Goal: Task Accomplishment & Management: Complete application form

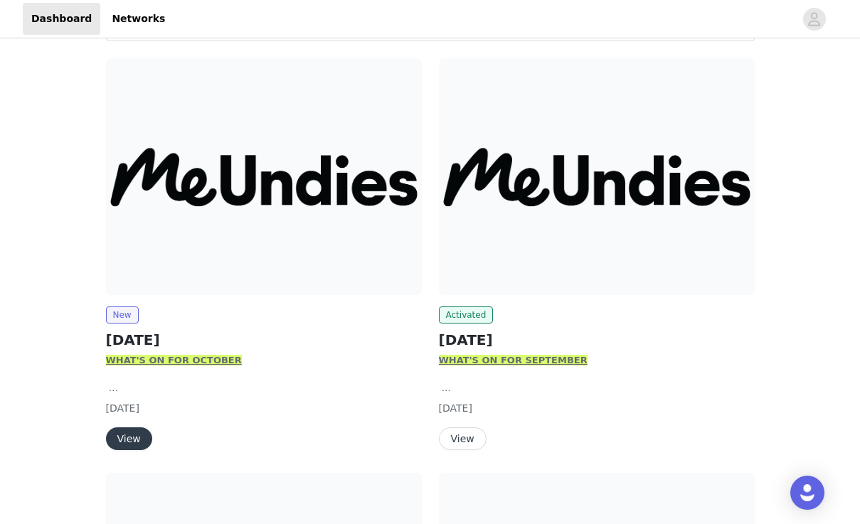
scroll to position [213, 0]
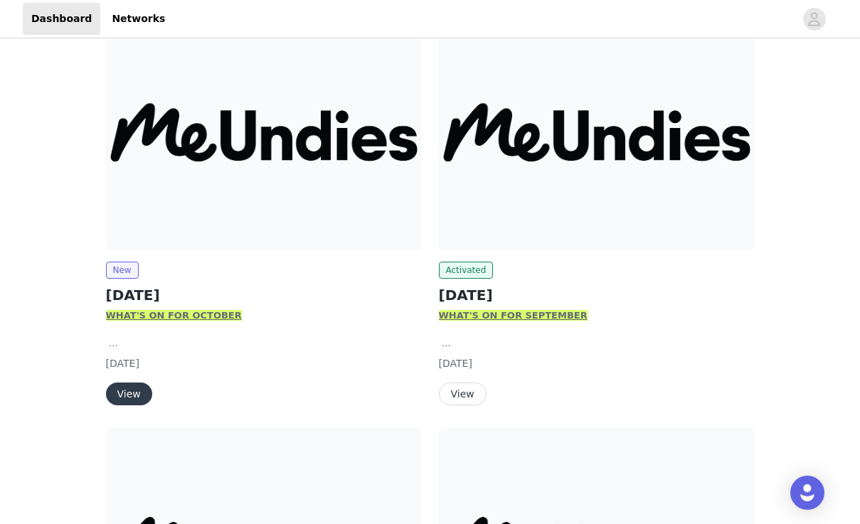
click at [123, 391] on button "View" at bounding box center [129, 393] width 46 height 23
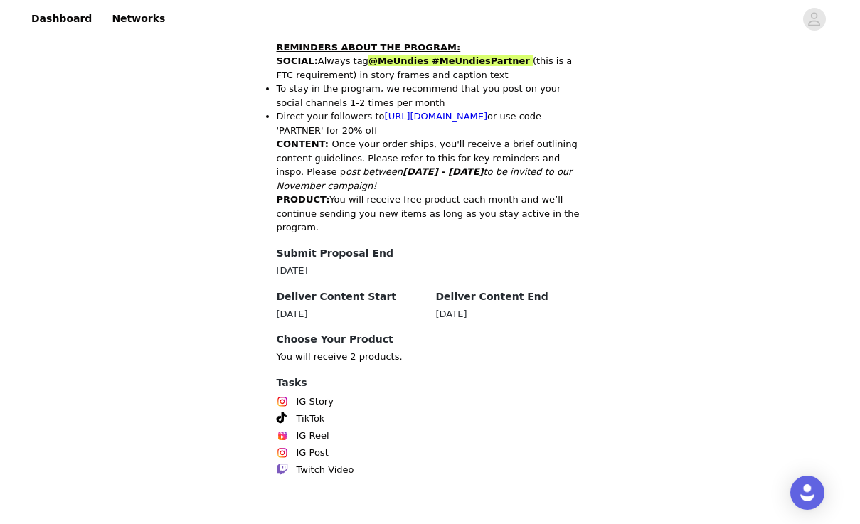
scroll to position [697, 0]
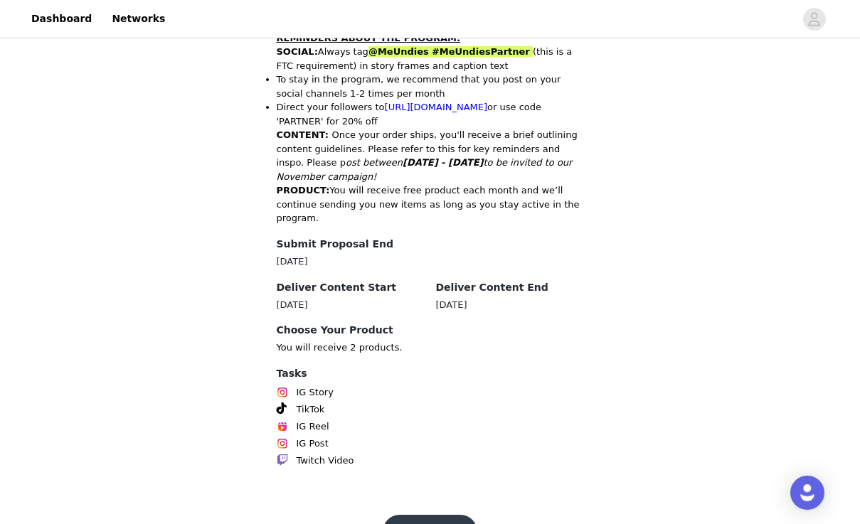
click at [421, 508] on button "Get Started" at bounding box center [429, 532] width 95 height 34
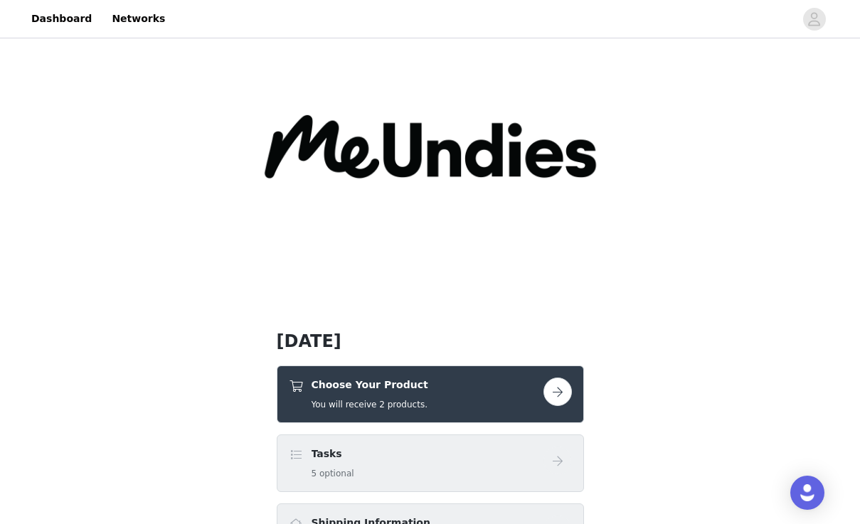
scroll to position [213, 0]
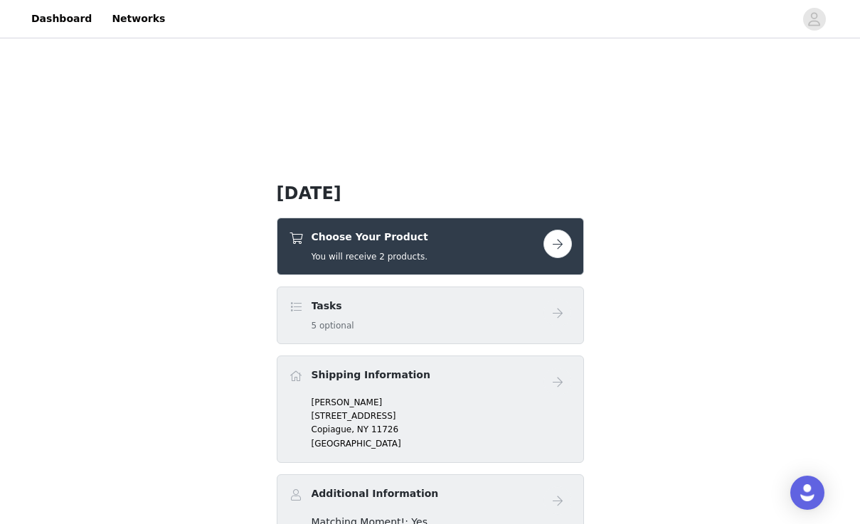
click at [458, 260] on div "Choose Your Product You will receive 2 products." at bounding box center [416, 246] width 255 height 33
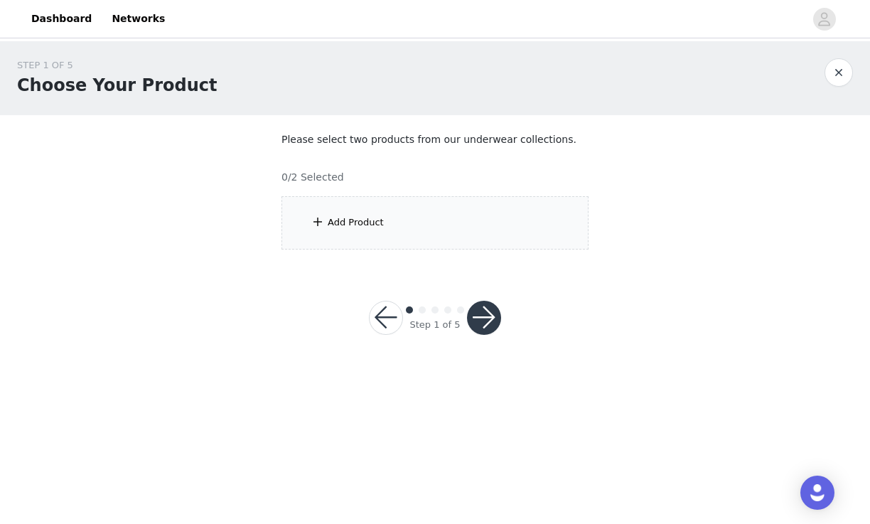
click at [360, 227] on div "Add Product" at bounding box center [356, 222] width 56 height 14
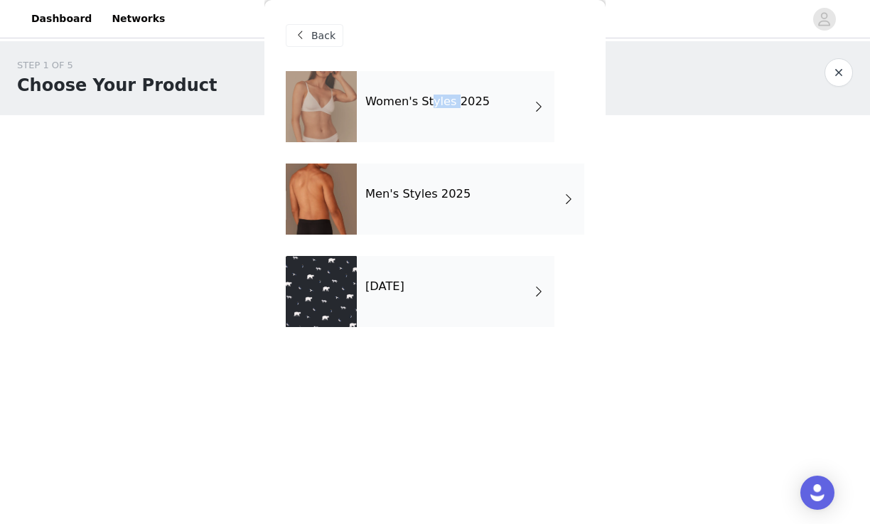
drag, startPoint x: 429, startPoint y: 83, endPoint x: 449, endPoint y: 103, distance: 28.2
click at [449, 104] on div "Women's Styles 2025" at bounding box center [456, 106] width 198 height 71
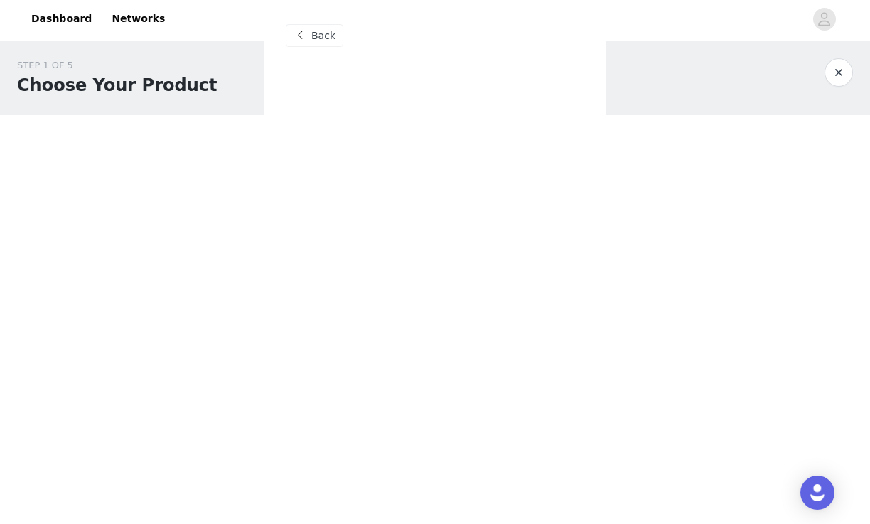
click at [308, 30] on span at bounding box center [299, 35] width 17 height 17
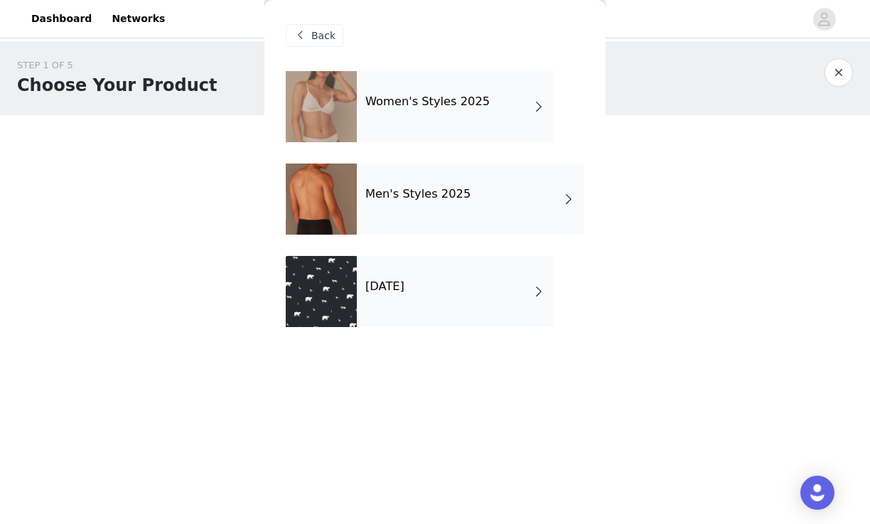
click at [353, 279] on div at bounding box center [321, 291] width 71 height 71
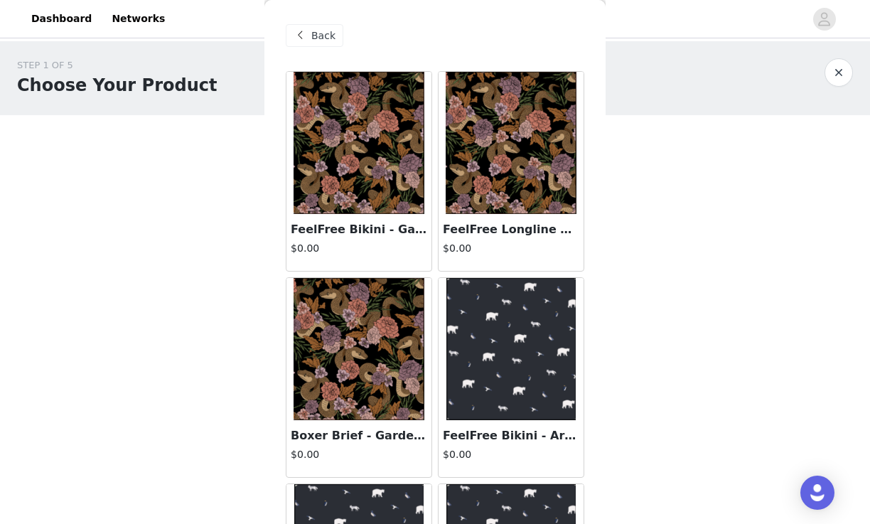
click at [309, 26] on div "Back" at bounding box center [315, 35] width 58 height 23
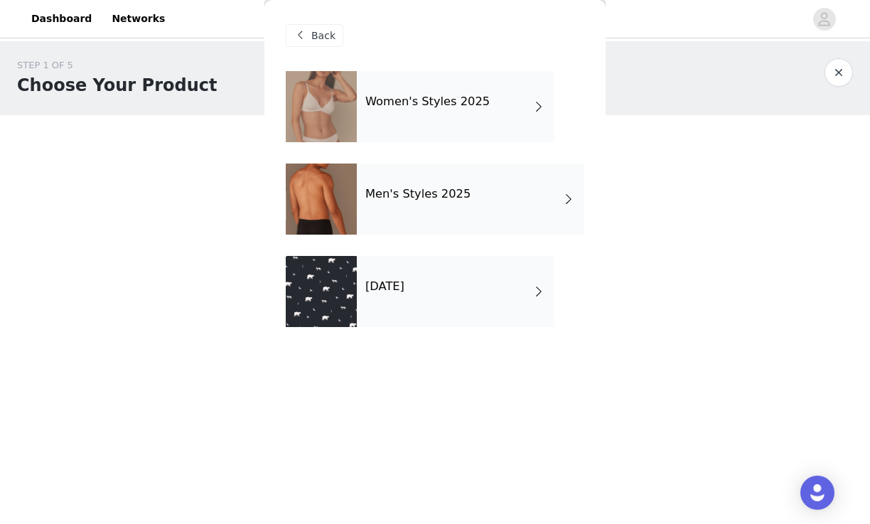
click at [365, 118] on div "Women's Styles 2025" at bounding box center [456, 106] width 198 height 71
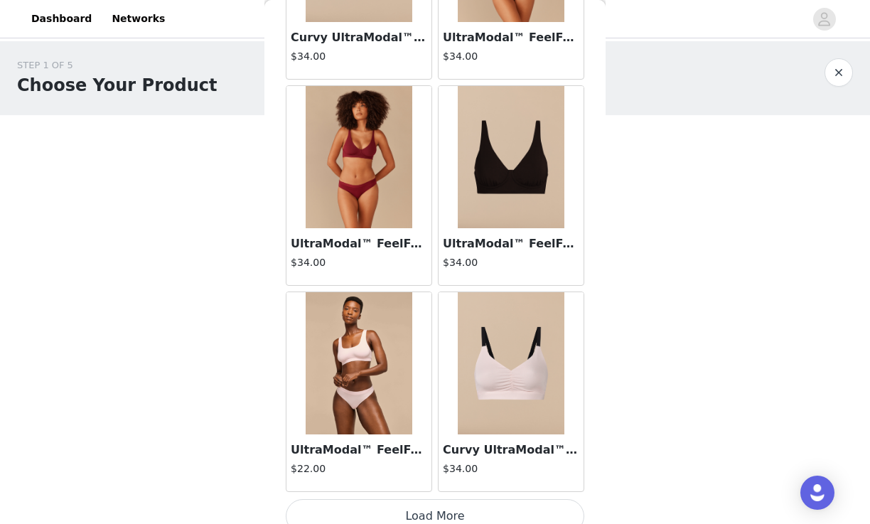
scroll to position [1651, 0]
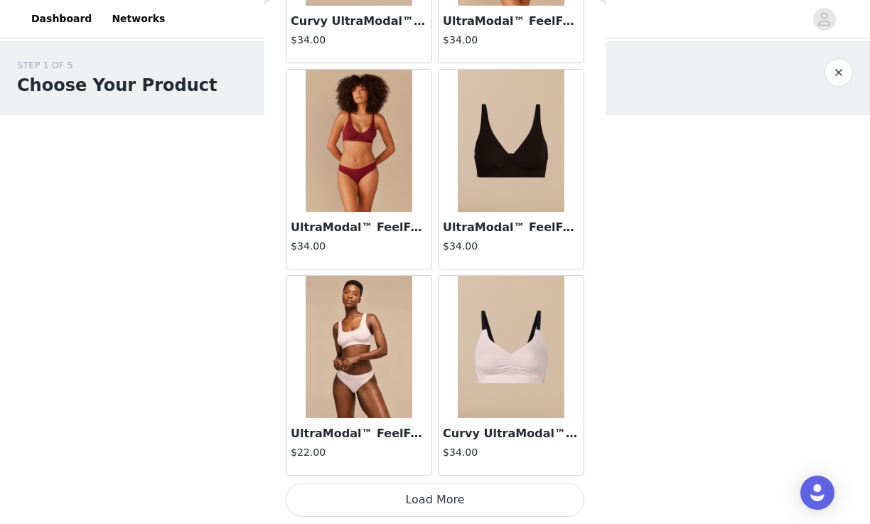
click at [430, 493] on button "Load More" at bounding box center [435, 500] width 299 height 34
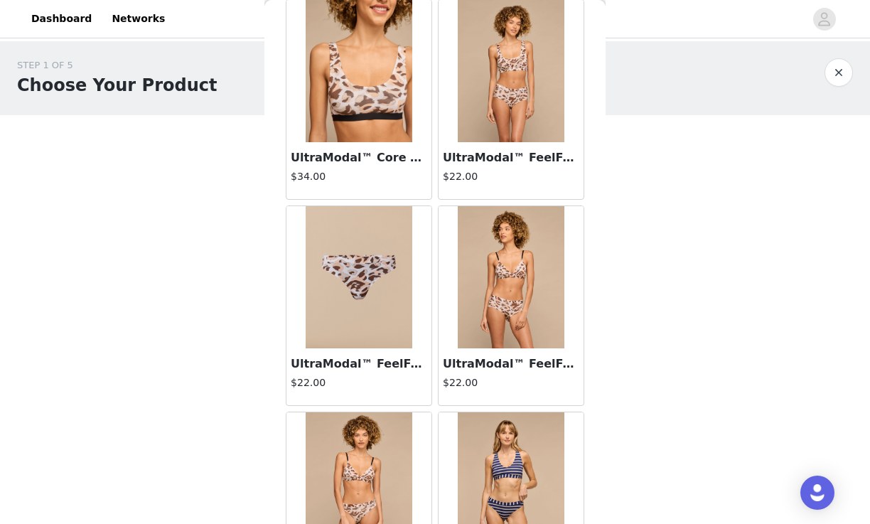
scroll to position [2647, 0]
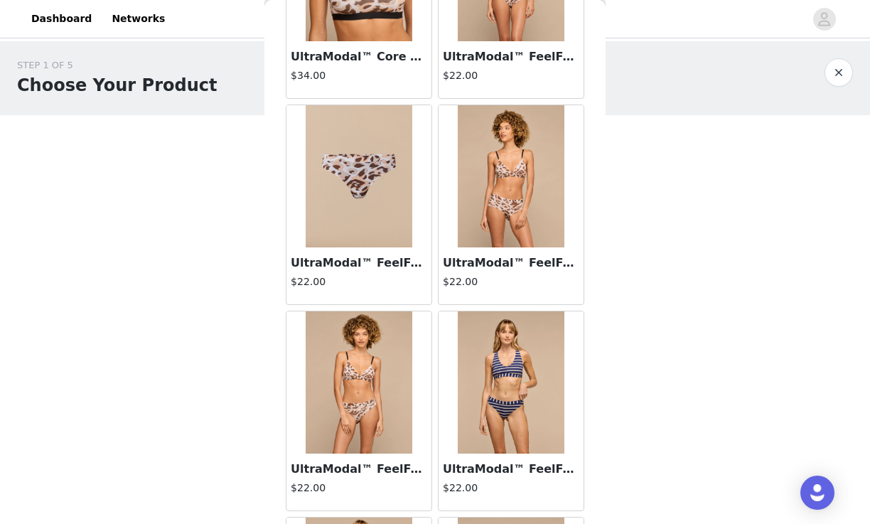
click at [507, 220] on img at bounding box center [511, 176] width 107 height 142
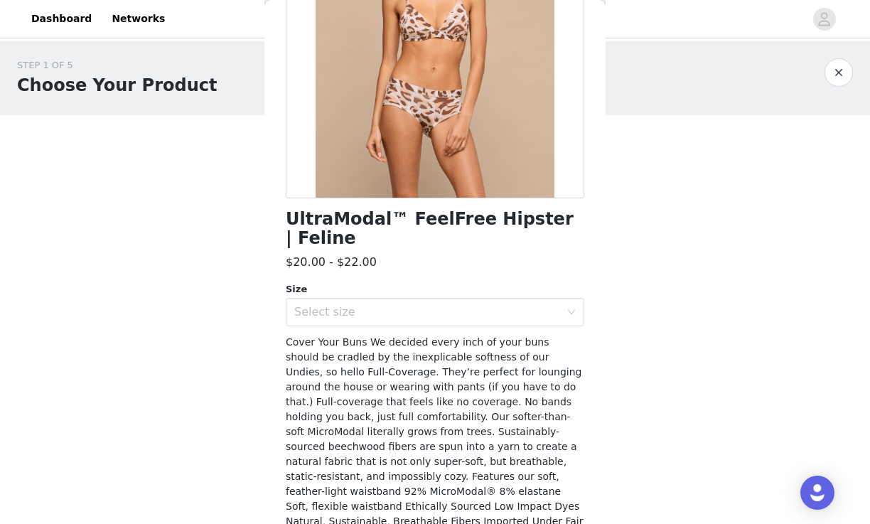
scroll to position [213, 0]
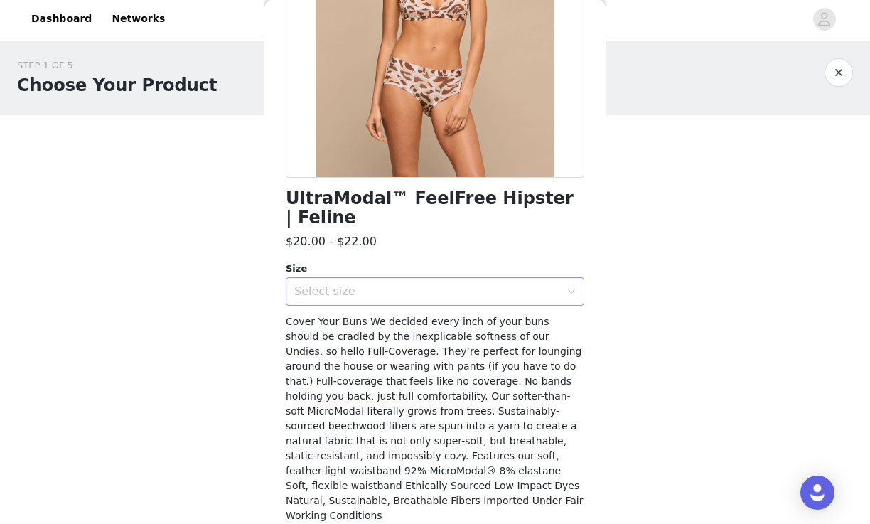
click at [363, 279] on div "Select size" at bounding box center [430, 291] width 272 height 27
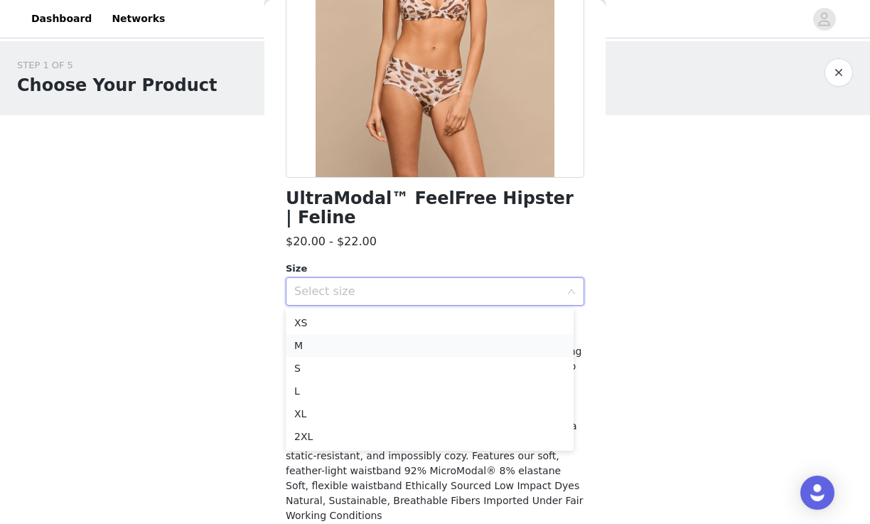
click at [333, 345] on li "M" at bounding box center [430, 345] width 288 height 23
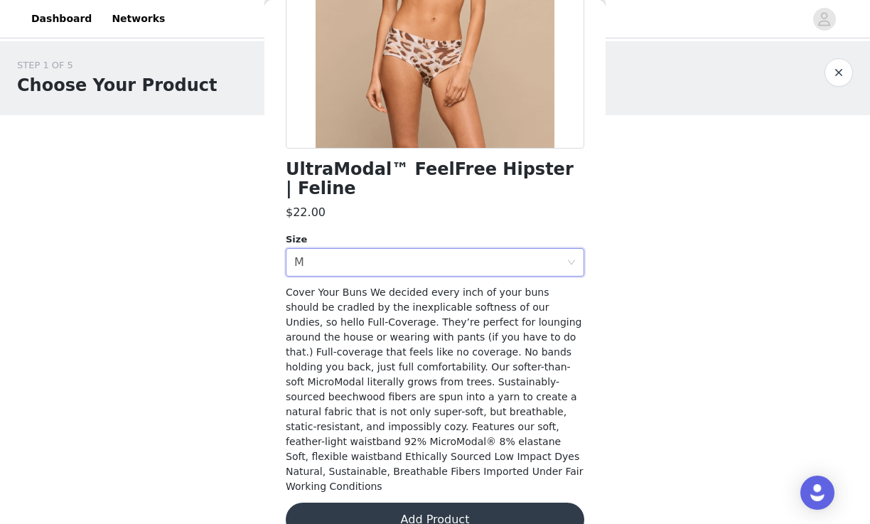
scroll to position [257, 0]
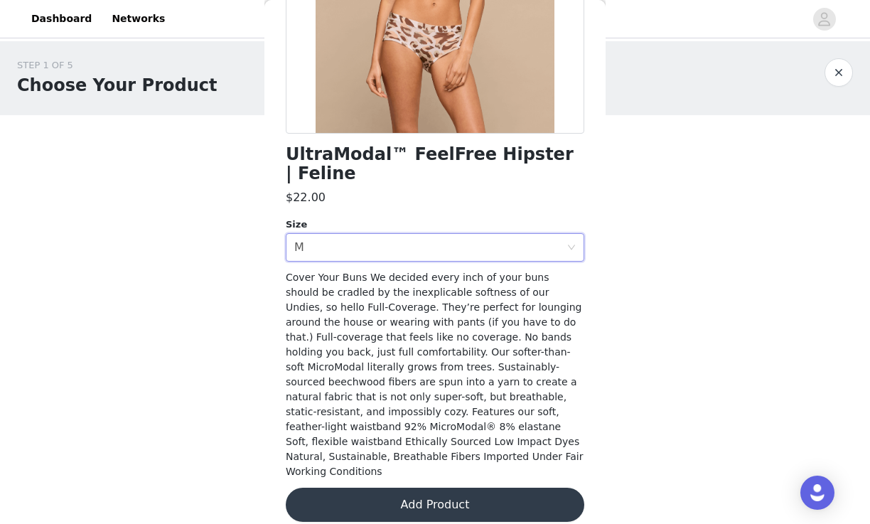
click at [397, 488] on button "Add Product" at bounding box center [435, 505] width 299 height 34
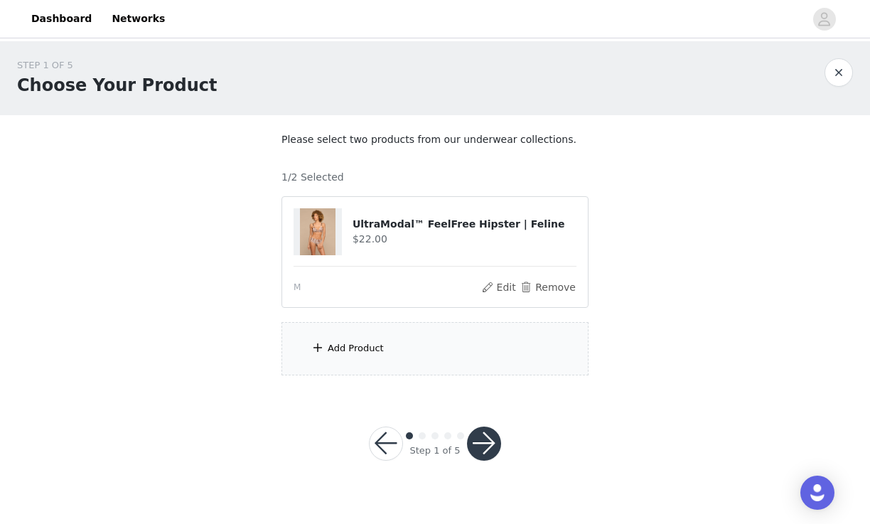
click at [337, 344] on div "Add Product" at bounding box center [356, 348] width 56 height 14
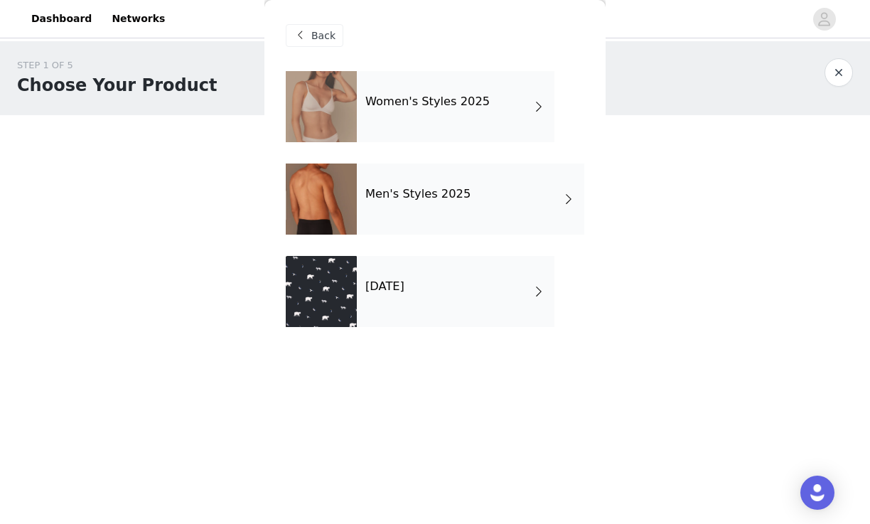
click at [398, 121] on div "Women's Styles 2025" at bounding box center [456, 106] width 198 height 71
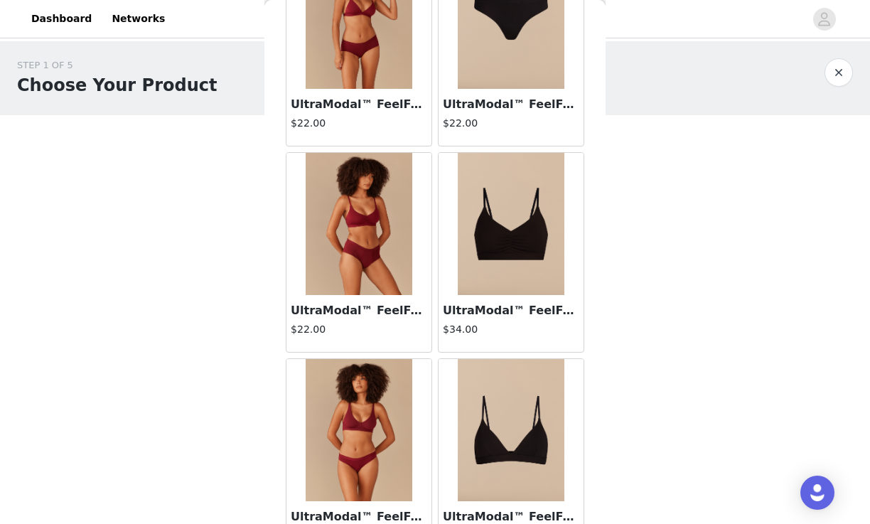
scroll to position [1651, 0]
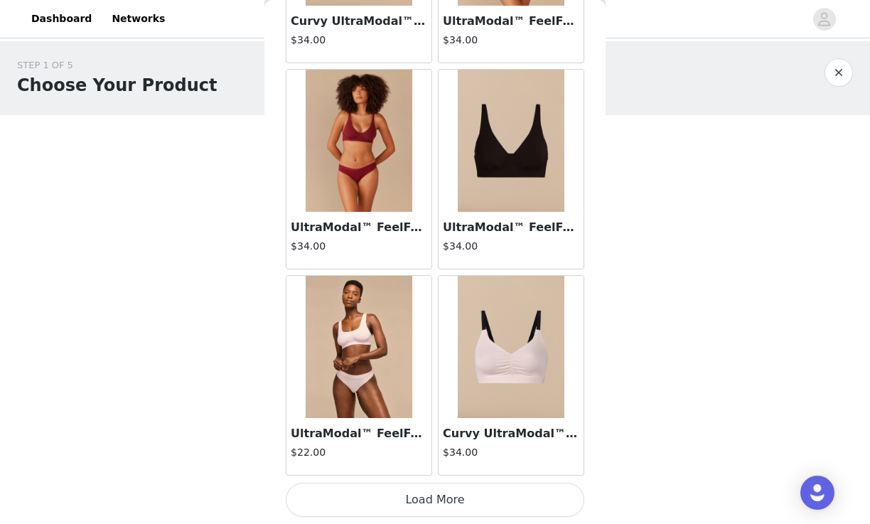
click at [488, 500] on button "Load More" at bounding box center [435, 500] width 299 height 34
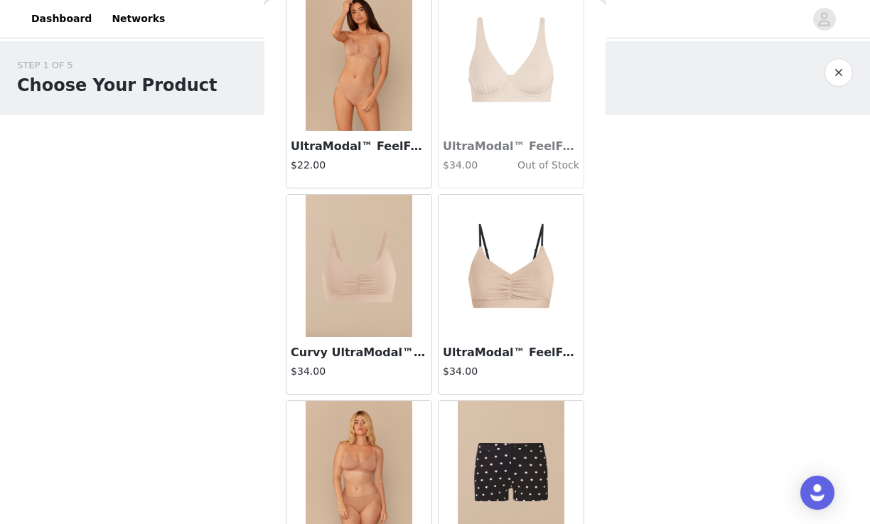
scroll to position [3713, 0]
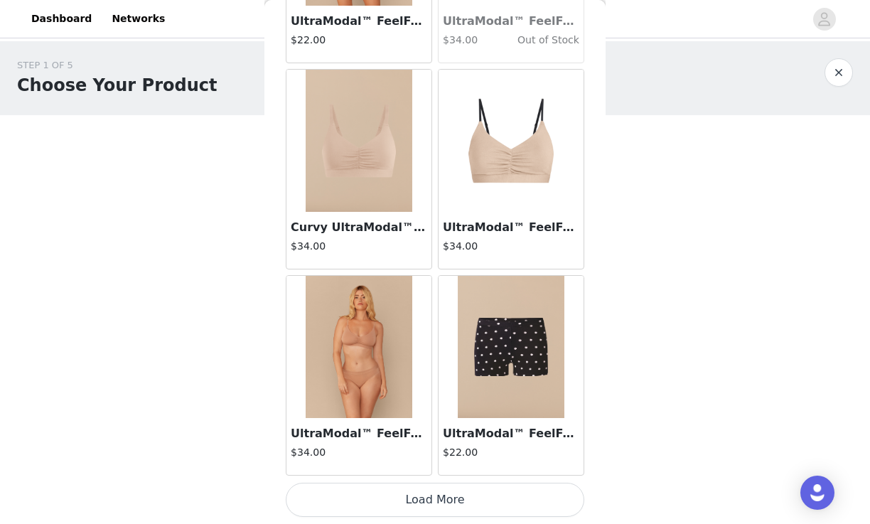
click at [474, 493] on button "Load More" at bounding box center [435, 500] width 299 height 34
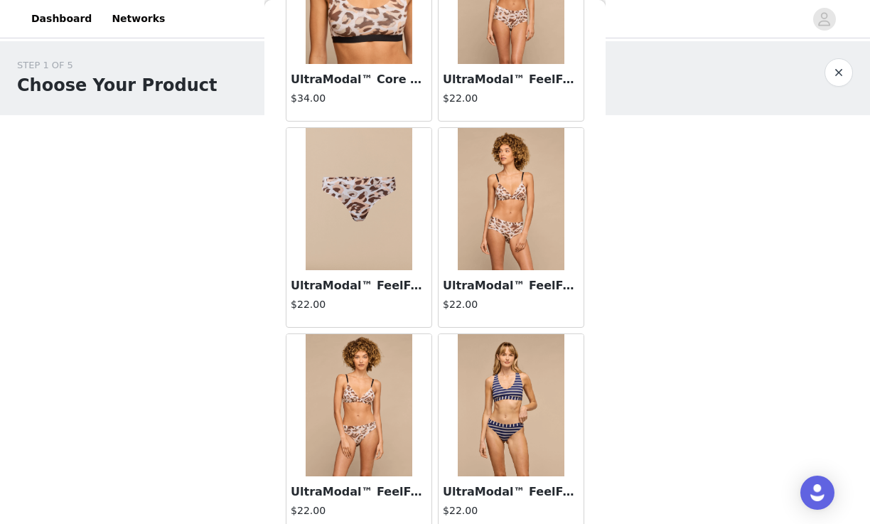
scroll to position [2748, 0]
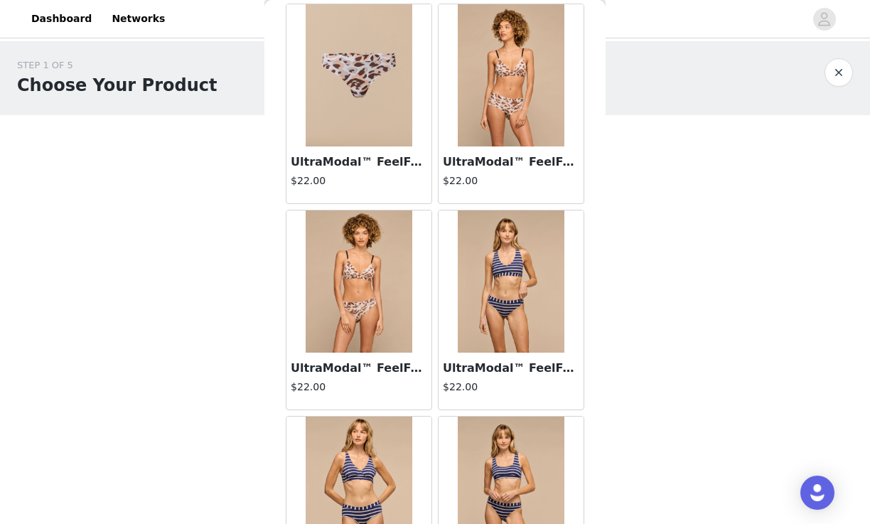
click at [358, 335] on img at bounding box center [359, 281] width 107 height 142
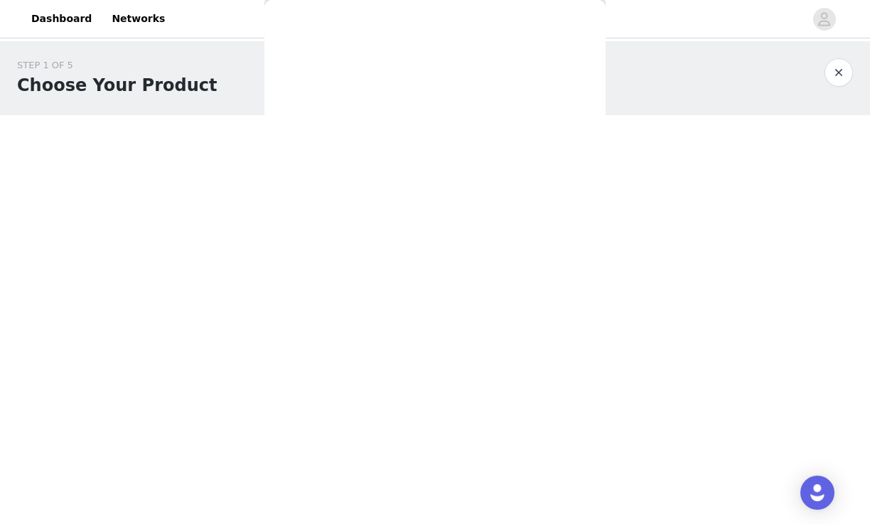
scroll to position [0, 0]
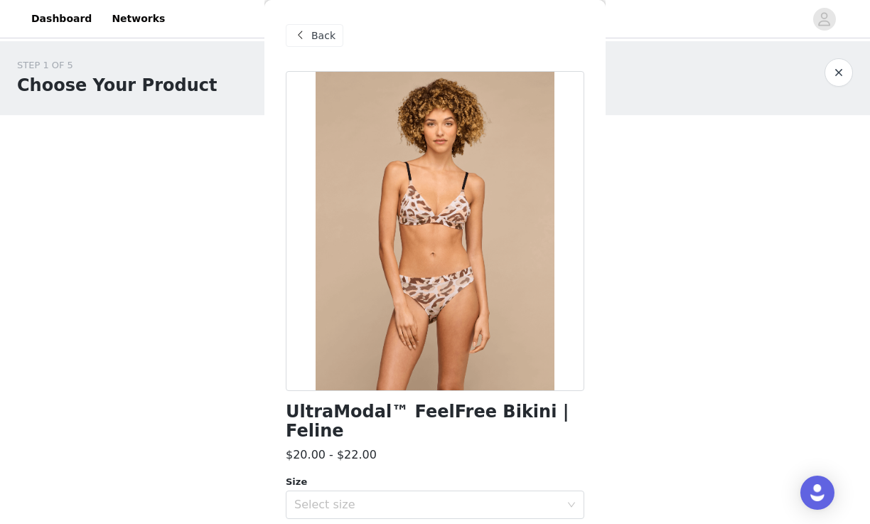
click at [315, 33] on span "Back" at bounding box center [323, 35] width 24 height 15
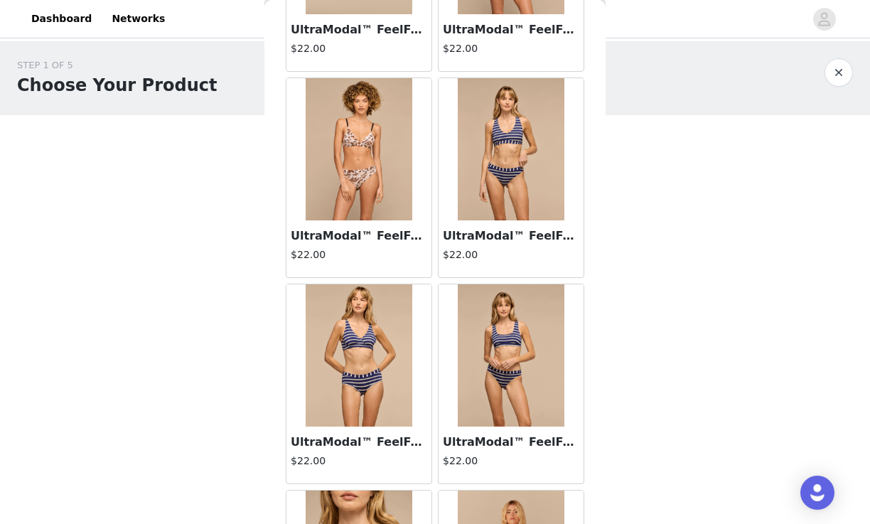
scroll to position [2479, 0]
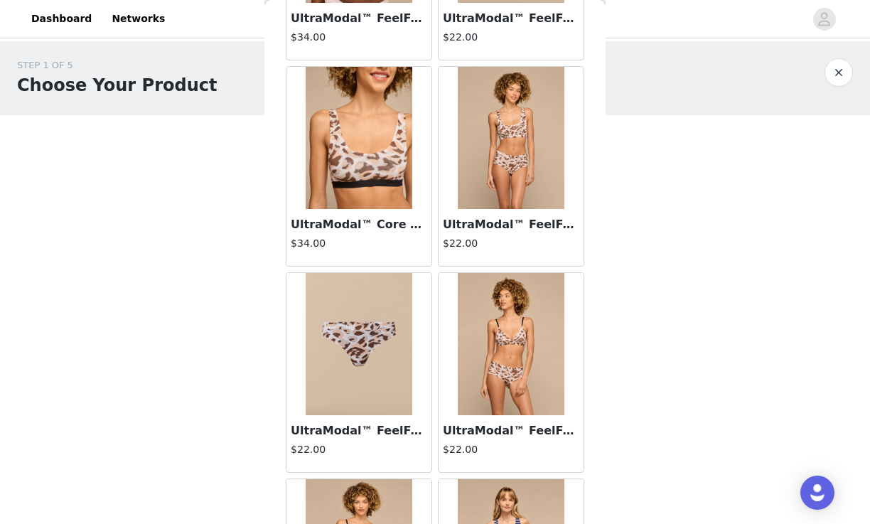
click at [478, 186] on img at bounding box center [511, 138] width 107 height 142
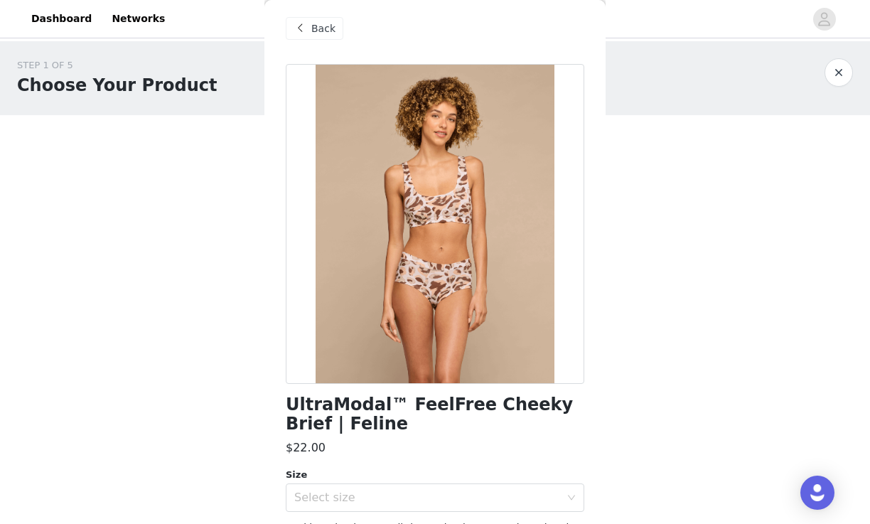
scroll to position [0, 0]
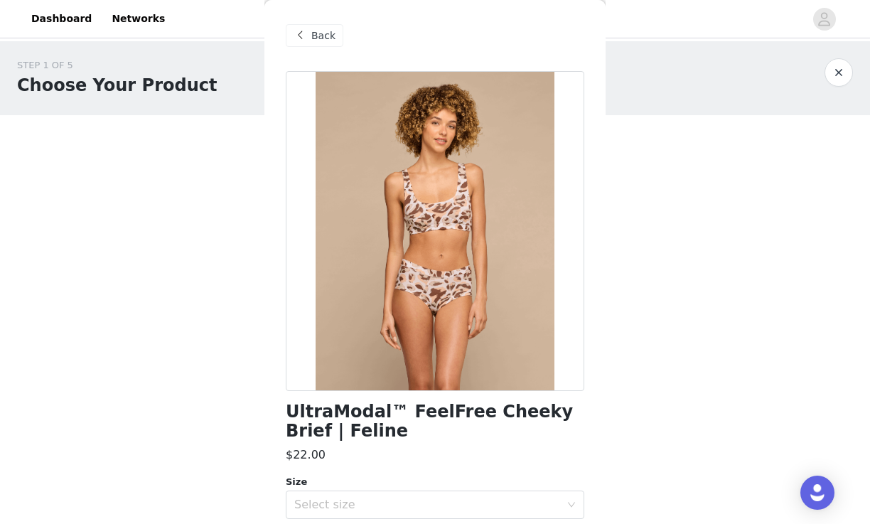
click at [311, 26] on div "Back" at bounding box center [315, 35] width 58 height 23
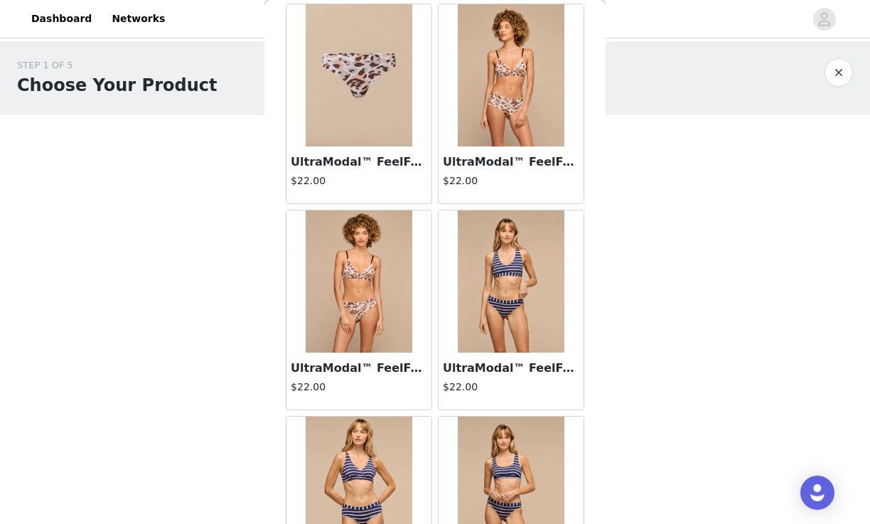
scroll to position [2462, 0]
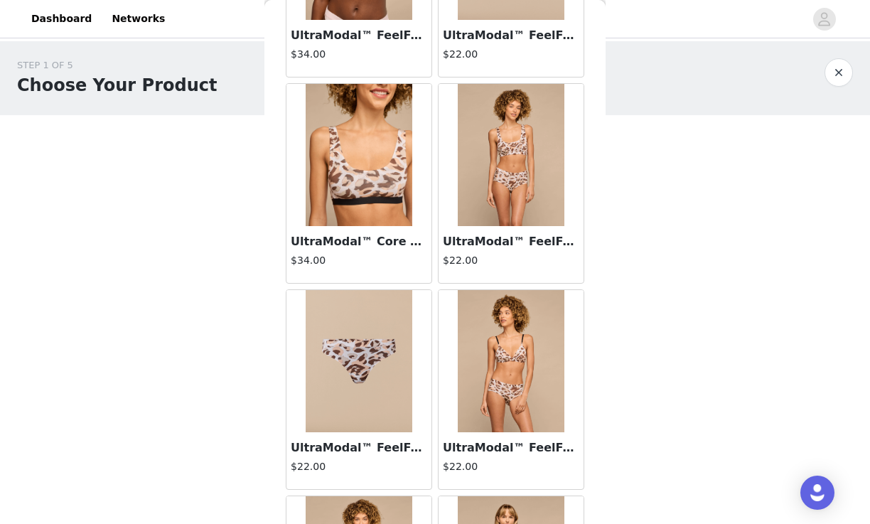
click at [357, 189] on img at bounding box center [359, 155] width 107 height 142
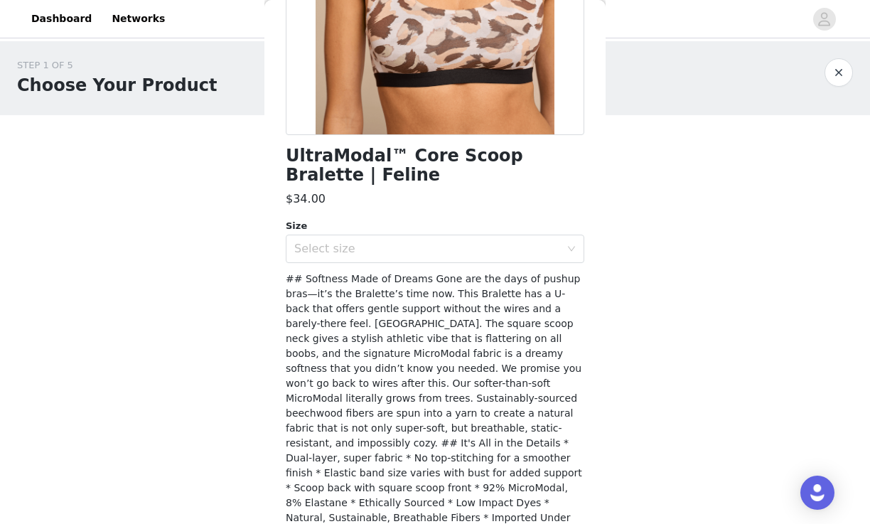
scroll to position [160, 0]
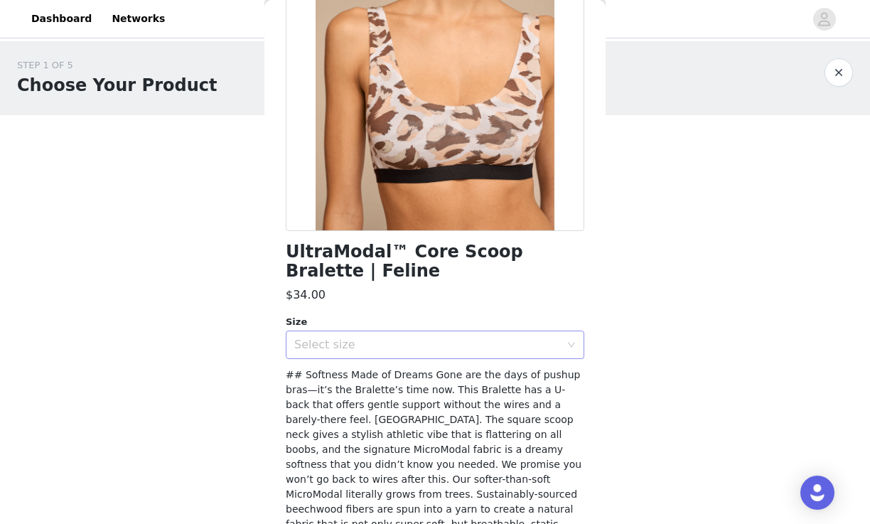
click at [383, 351] on div "Select size" at bounding box center [427, 345] width 266 height 14
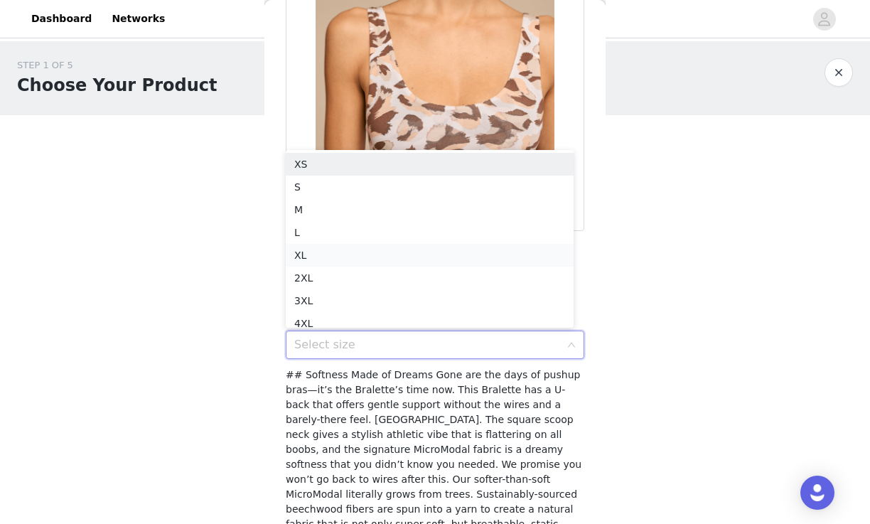
scroll to position [7, 0]
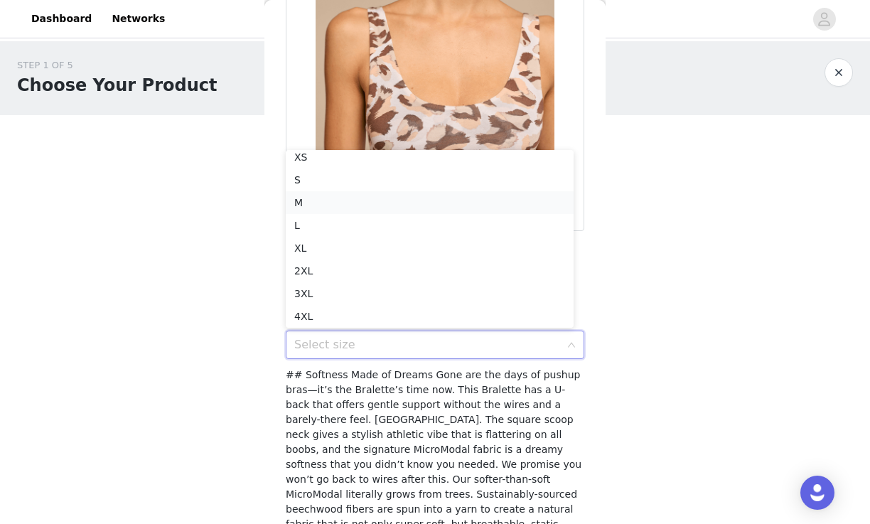
click at [323, 203] on li "M" at bounding box center [430, 202] width 288 height 23
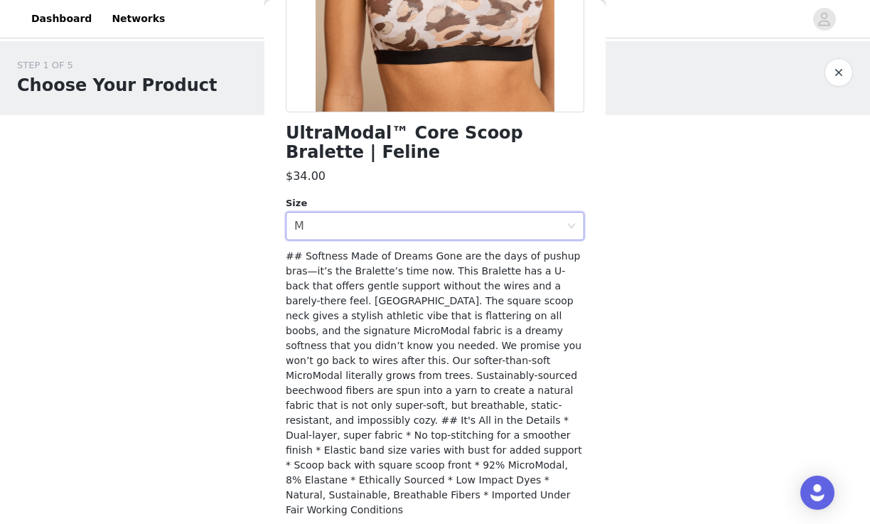
scroll to position [302, 0]
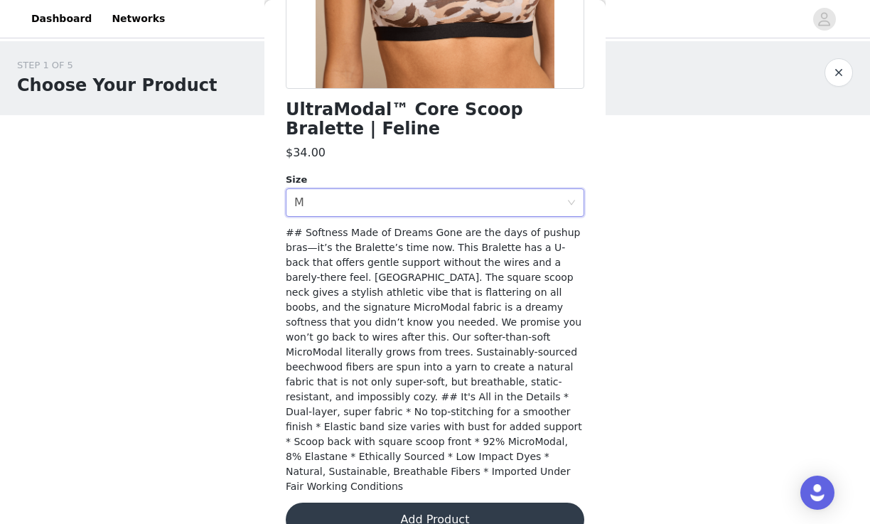
click at [383, 503] on button "Add Product" at bounding box center [435, 520] width 299 height 34
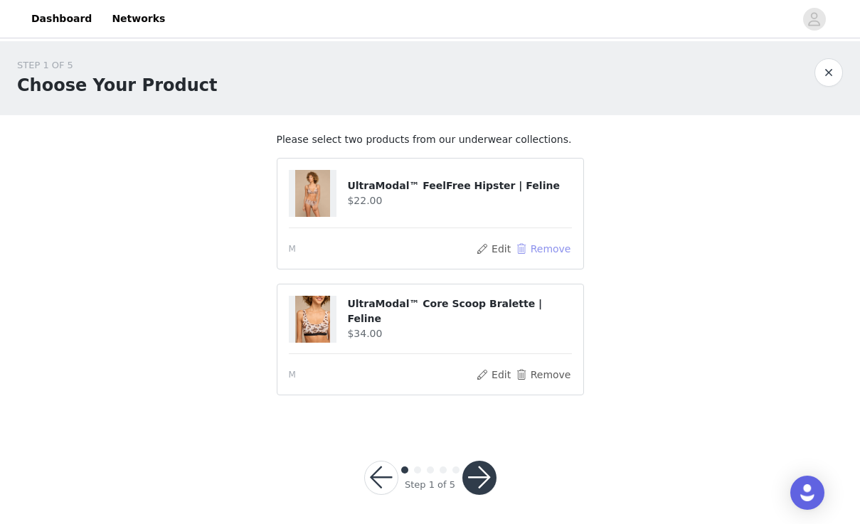
click at [529, 247] on button "Remove" at bounding box center [542, 248] width 57 height 17
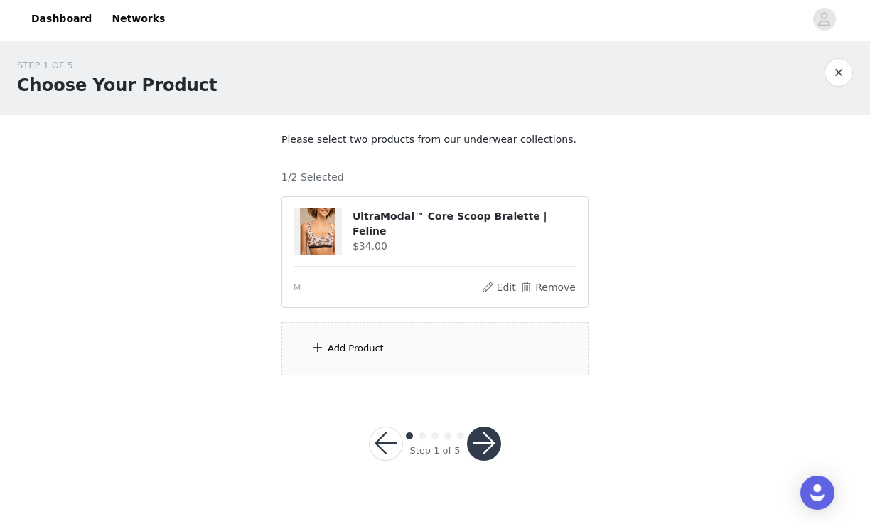
click at [333, 348] on div "Add Product" at bounding box center [356, 348] width 56 height 14
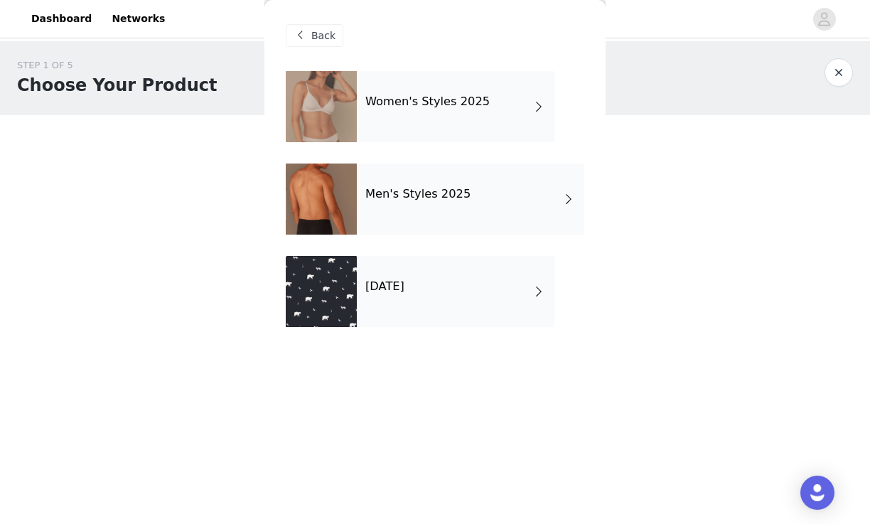
click at [391, 125] on div "Women's Styles 2025" at bounding box center [456, 106] width 198 height 71
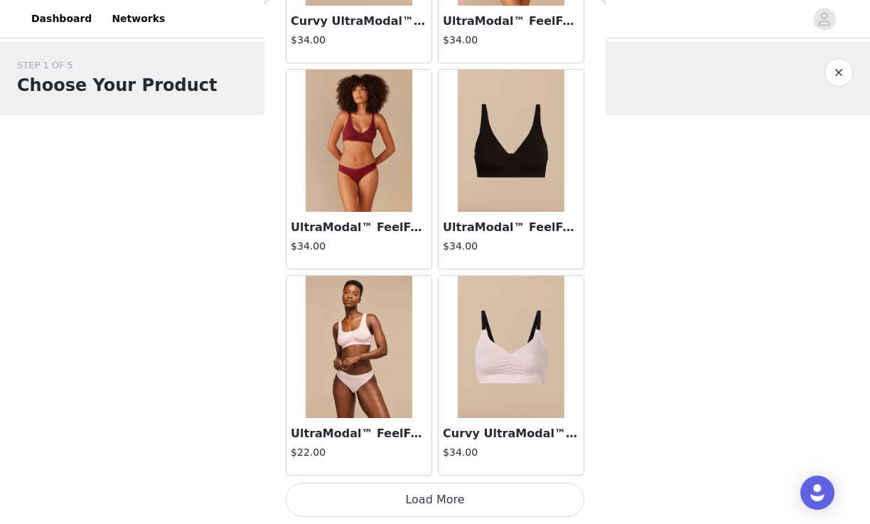
click at [446, 493] on button "Load More" at bounding box center [435, 500] width 299 height 34
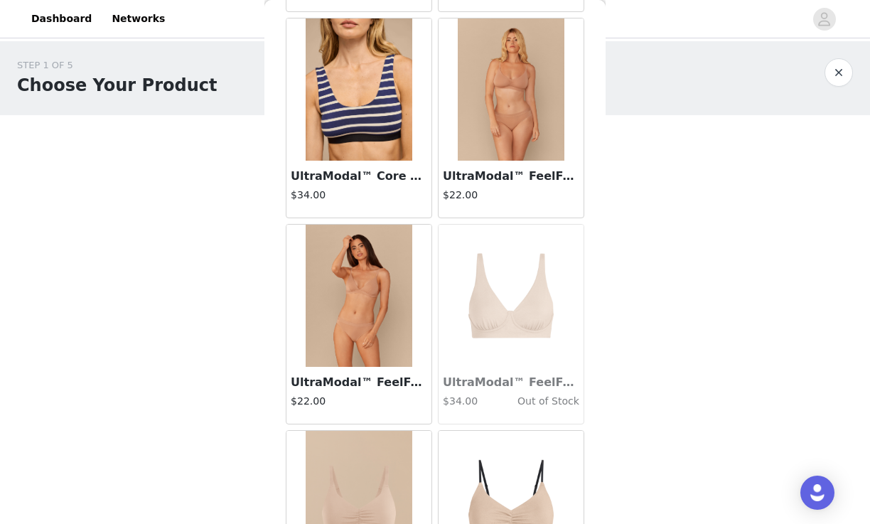
scroll to position [3358, 0]
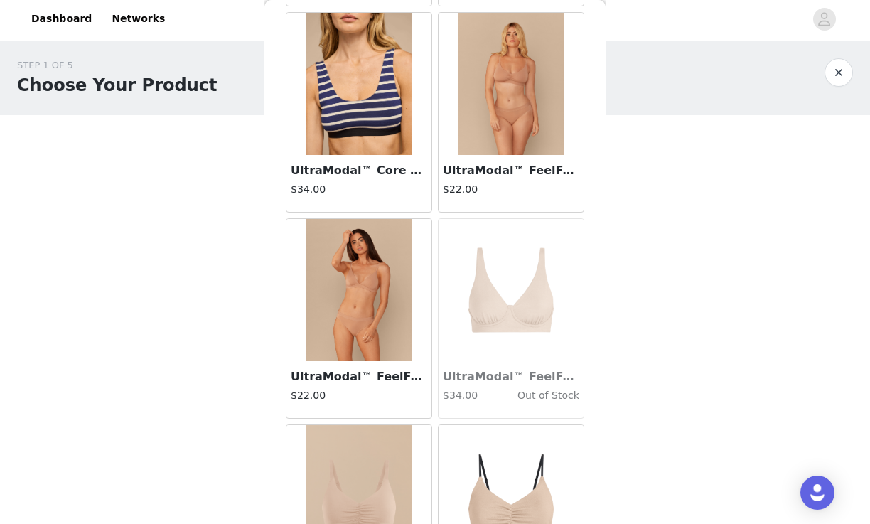
click at [504, 147] on img at bounding box center [511, 84] width 107 height 142
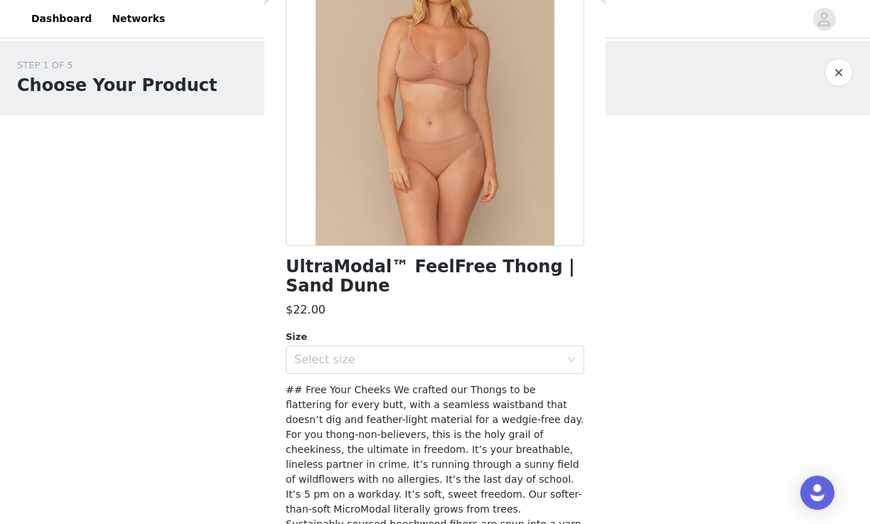
scroll to position [0, 0]
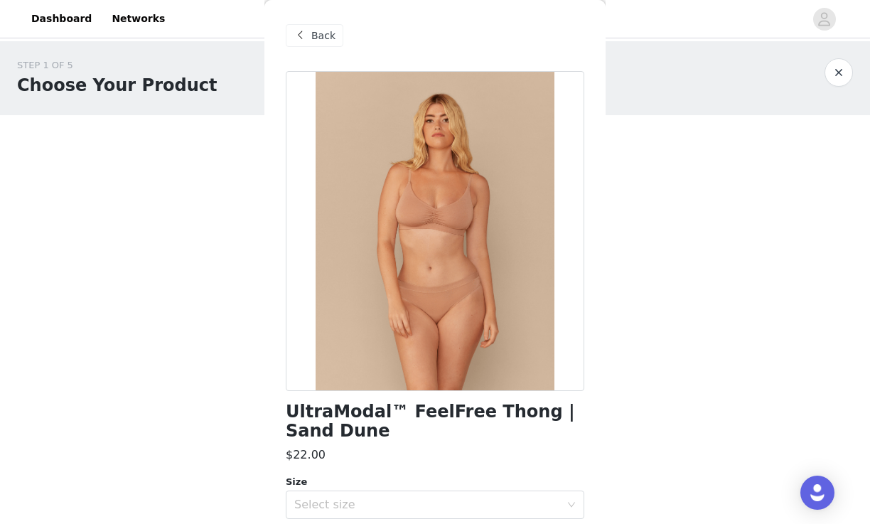
click at [304, 41] on span at bounding box center [299, 35] width 17 height 17
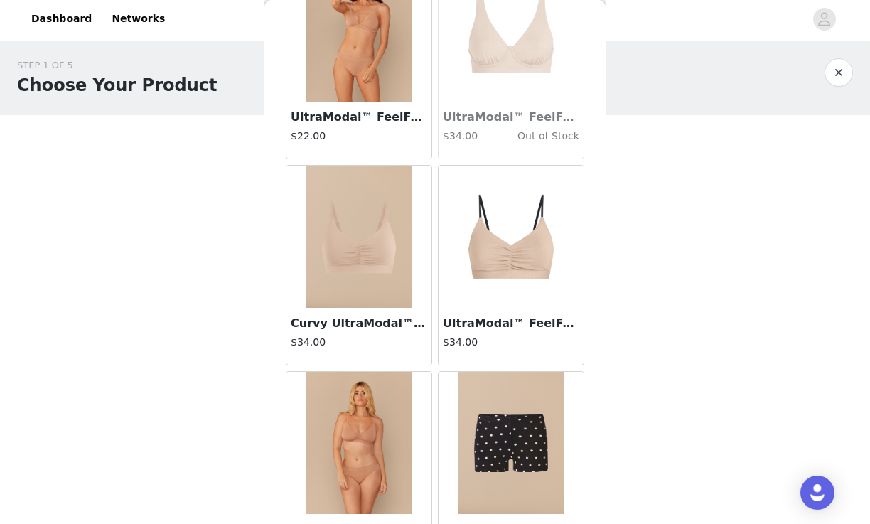
scroll to position [3500, 0]
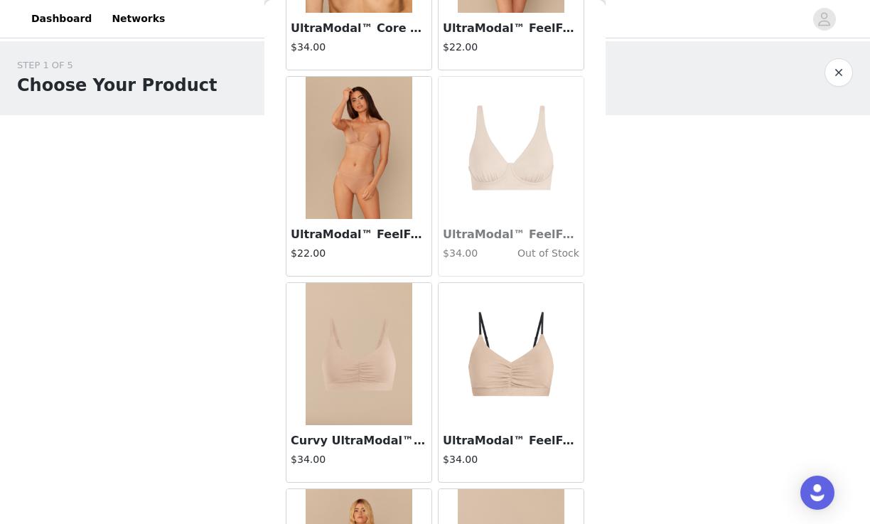
click at [517, 192] on img at bounding box center [511, 148] width 142 height 142
click at [385, 210] on img at bounding box center [359, 148] width 107 height 142
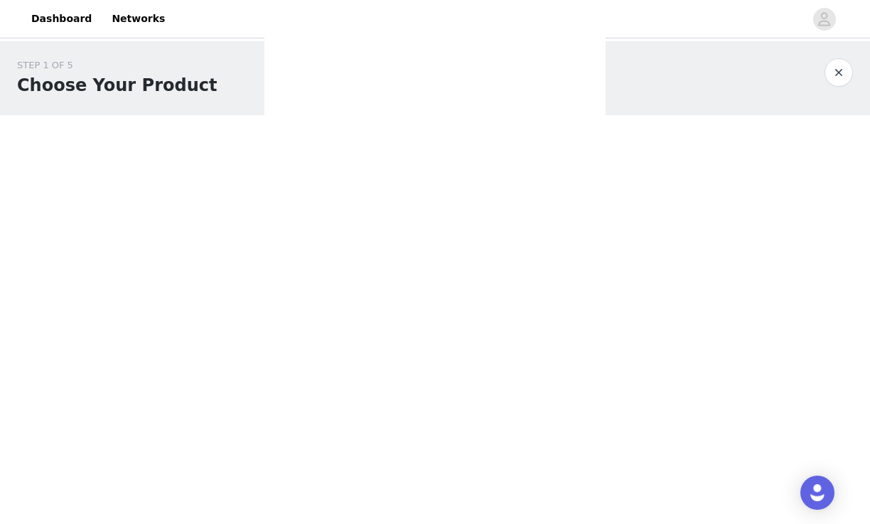
scroll to position [257, 0]
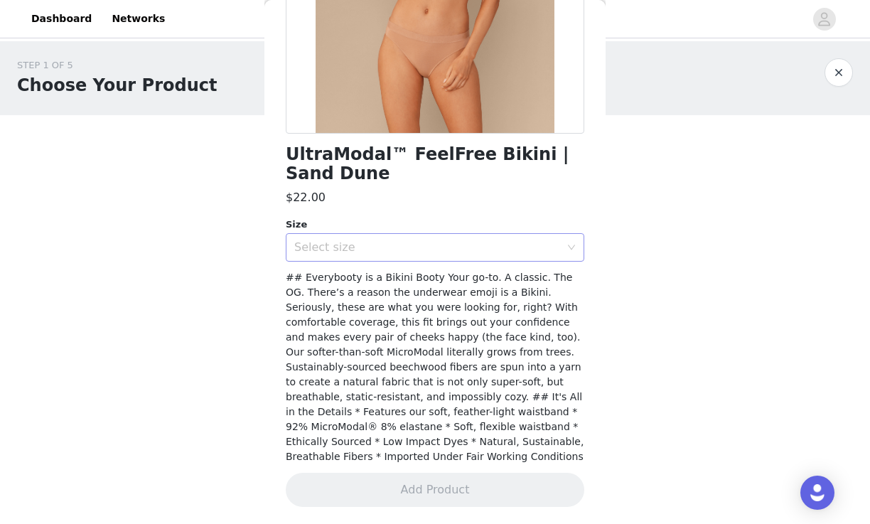
click at [393, 245] on div "Select size" at bounding box center [427, 247] width 266 height 14
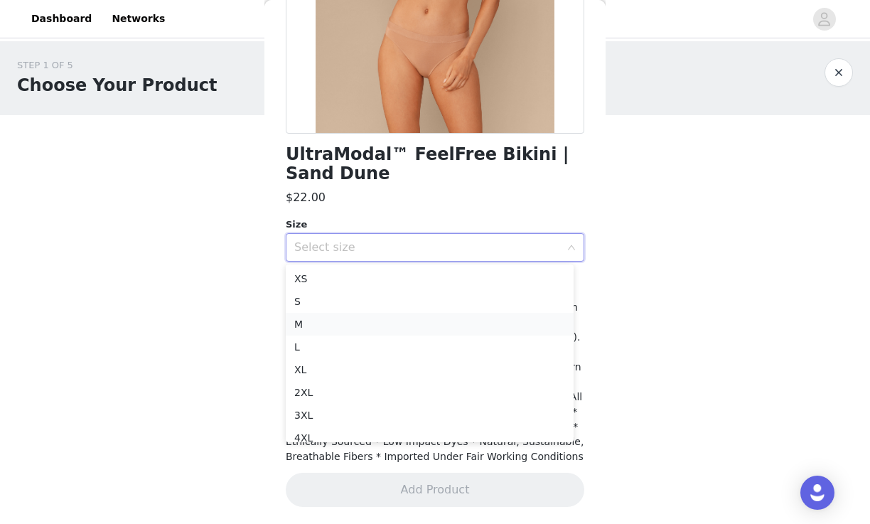
click at [342, 324] on li "M" at bounding box center [430, 324] width 288 height 23
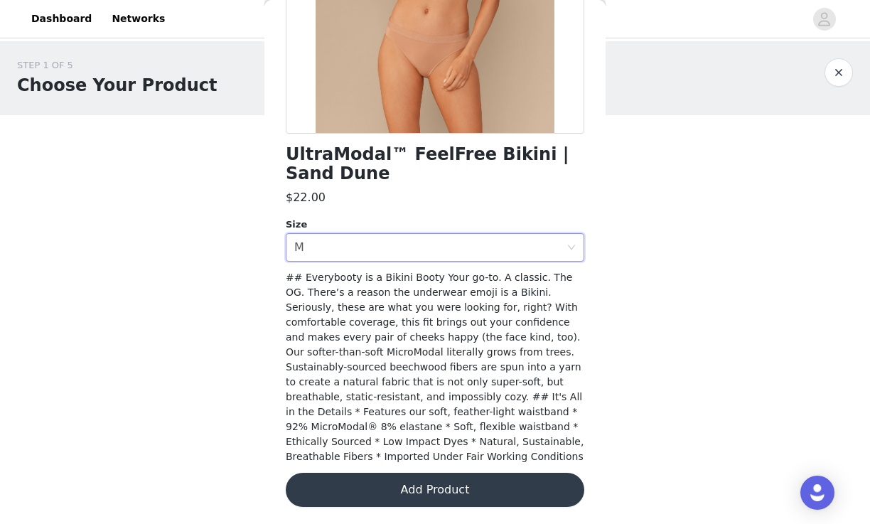
click at [370, 495] on button "Add Product" at bounding box center [435, 490] width 299 height 34
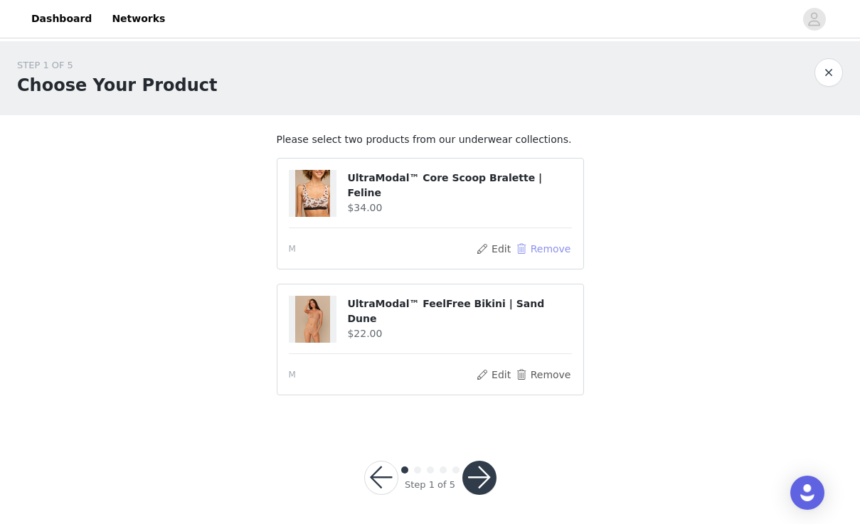
click at [547, 249] on button "Remove" at bounding box center [542, 248] width 57 height 17
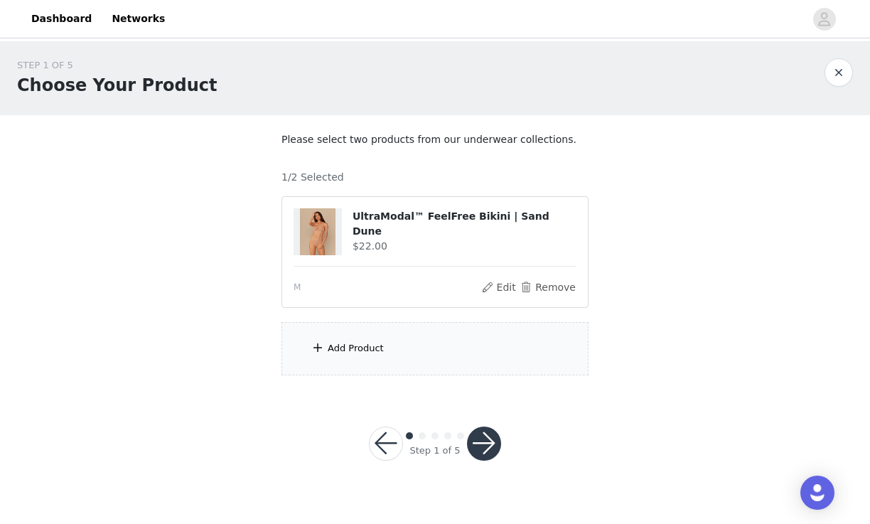
click at [345, 344] on div "Add Product" at bounding box center [356, 348] width 56 height 14
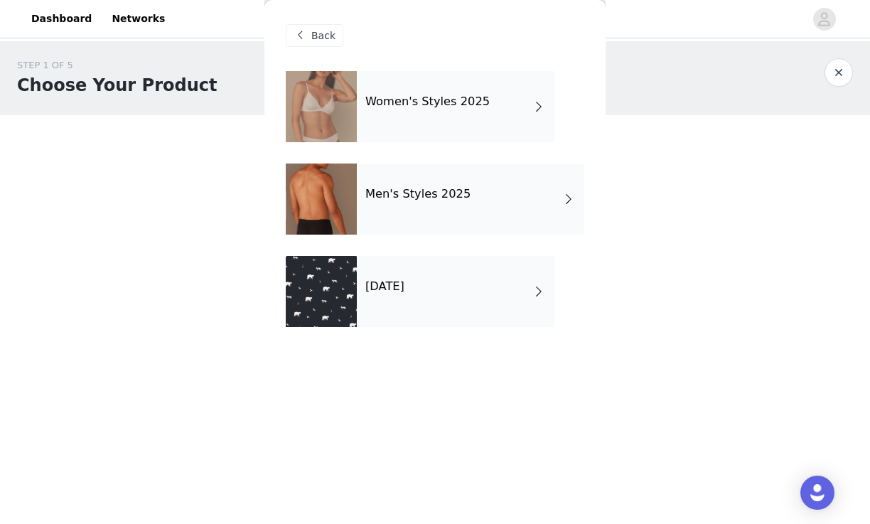
click at [423, 108] on h4 "Women's Styles 2025" at bounding box center [427, 101] width 124 height 13
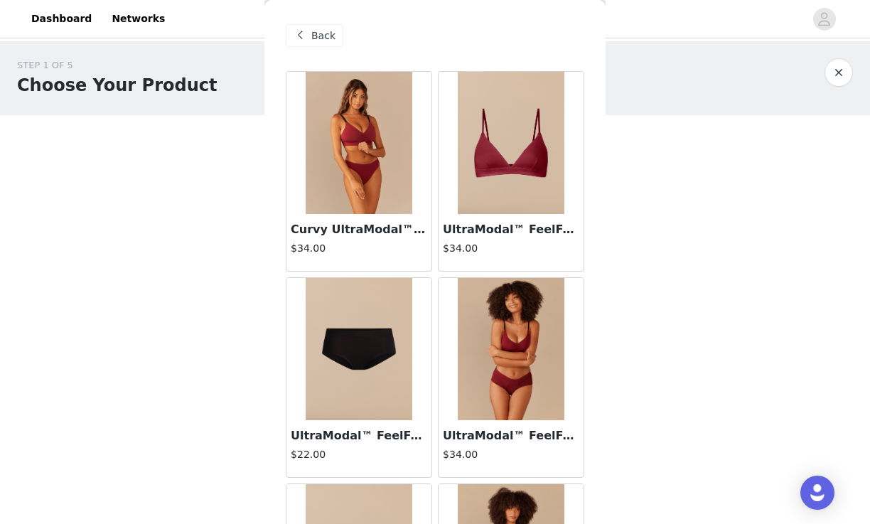
scroll to position [1651, 0]
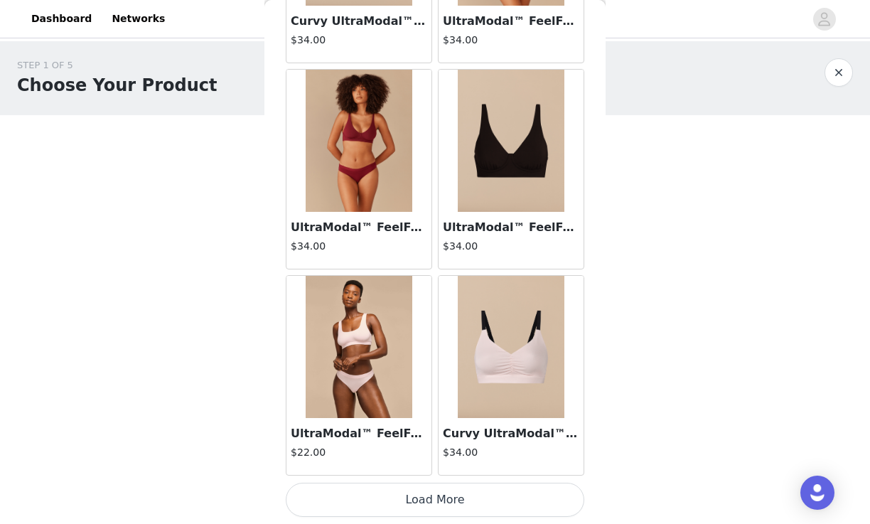
click at [417, 486] on button "Load More" at bounding box center [435, 500] width 299 height 34
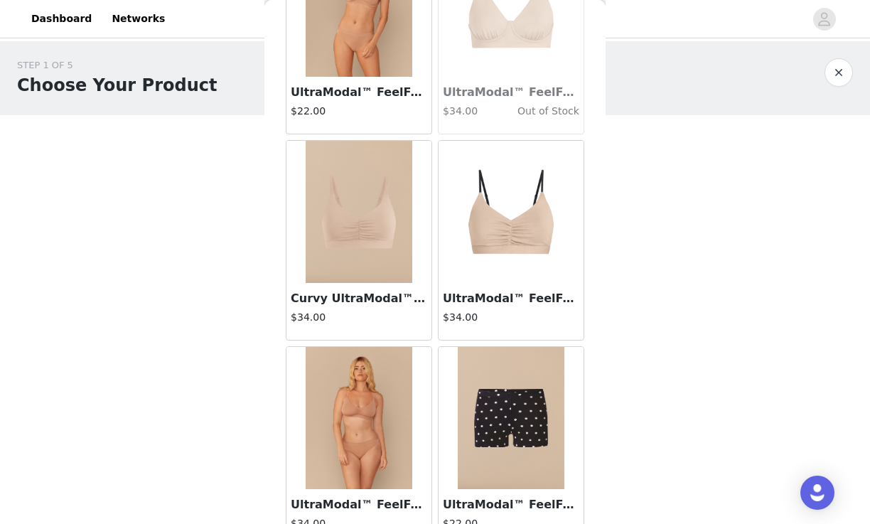
scroll to position [3713, 0]
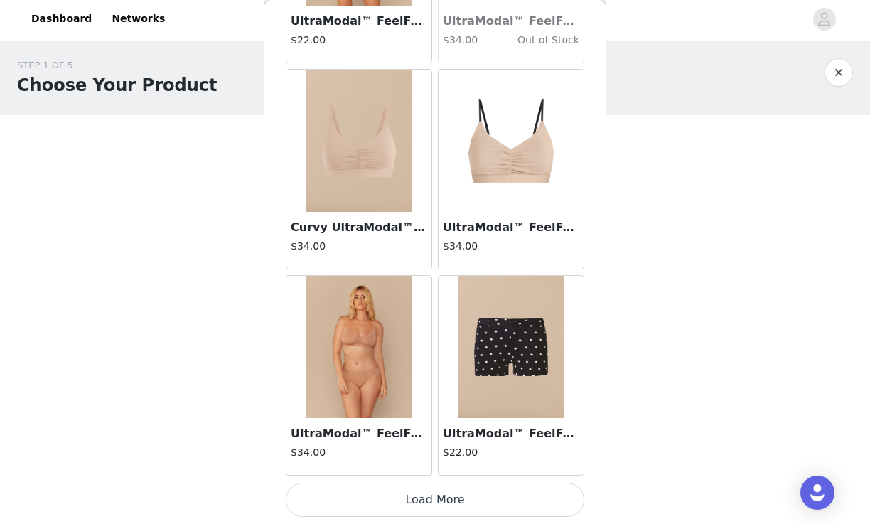
click at [455, 501] on button "Load More" at bounding box center [435, 500] width 299 height 34
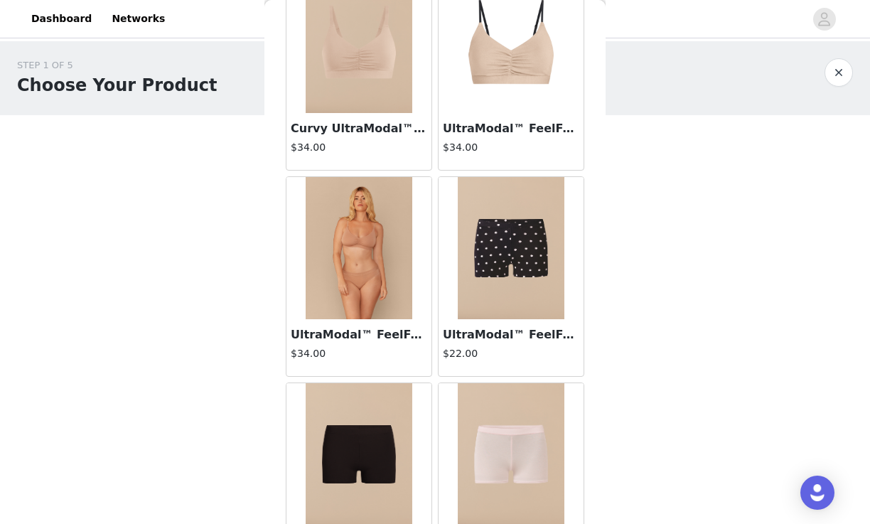
scroll to position [3661, 0]
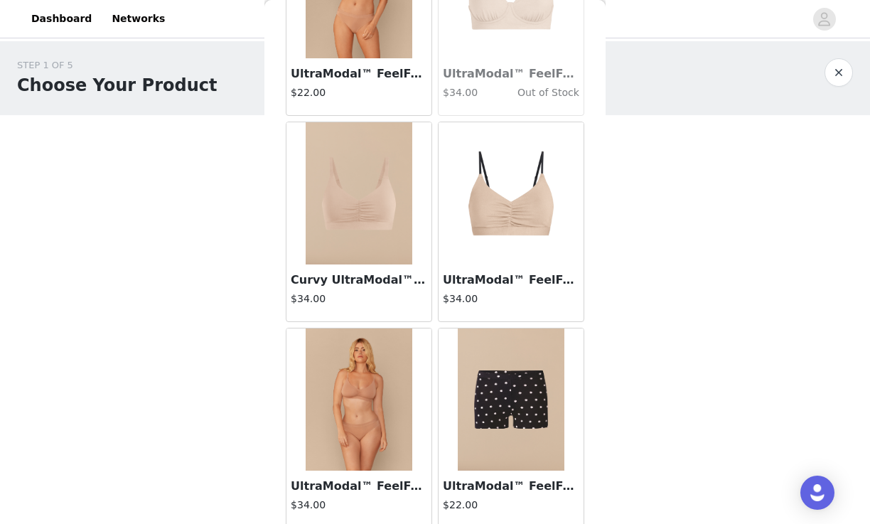
click at [381, 396] on img at bounding box center [359, 399] width 107 height 142
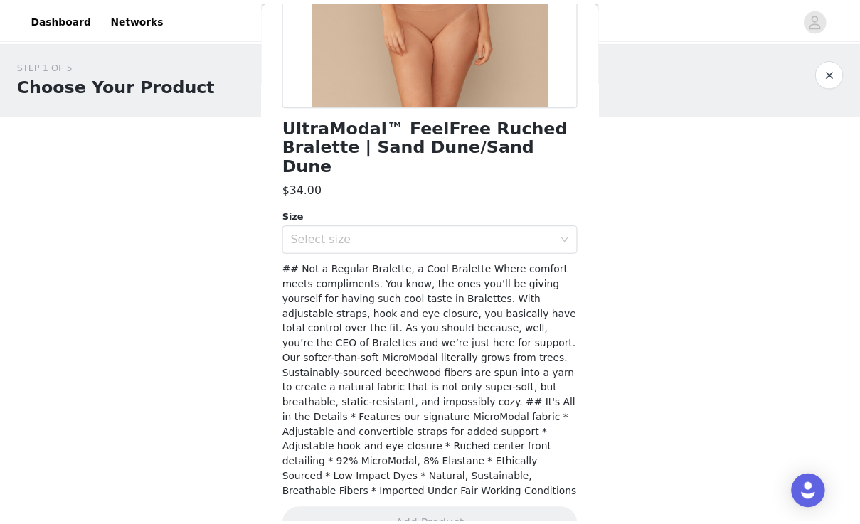
scroll to position [287, 0]
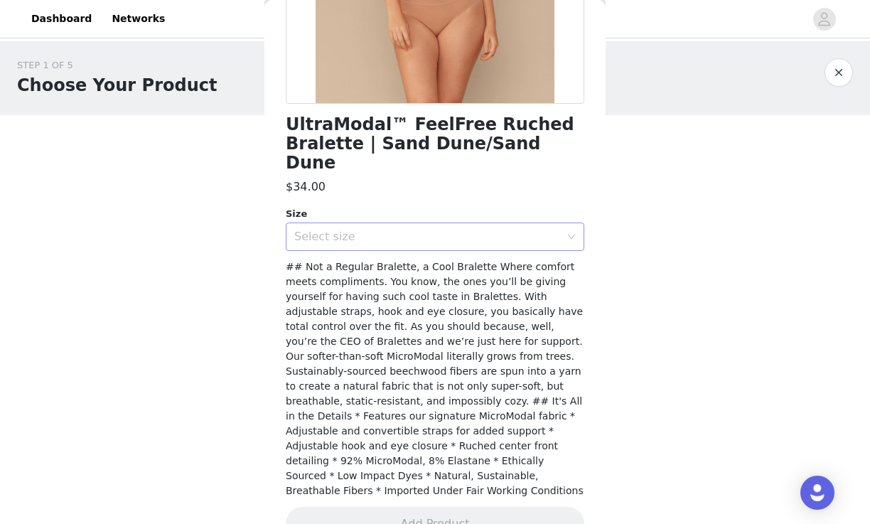
click at [365, 230] on div "Select size" at bounding box center [427, 237] width 266 height 14
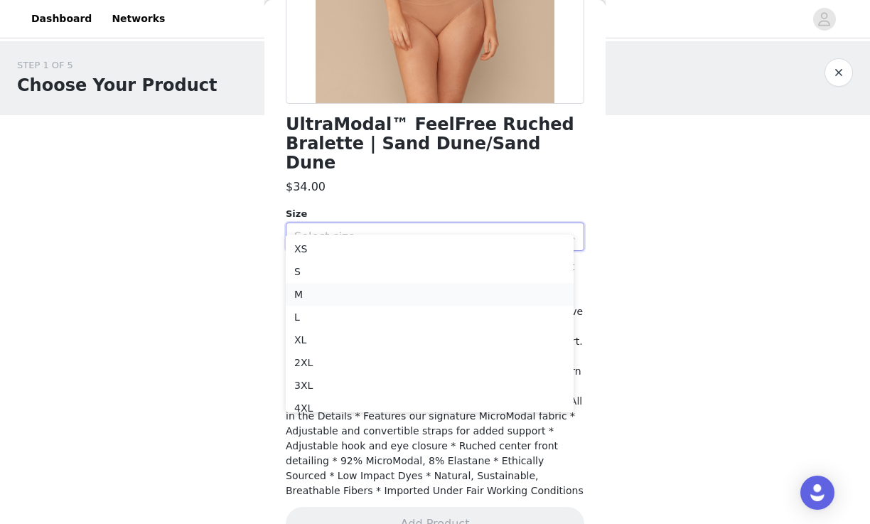
click at [327, 294] on li "M" at bounding box center [430, 294] width 288 height 23
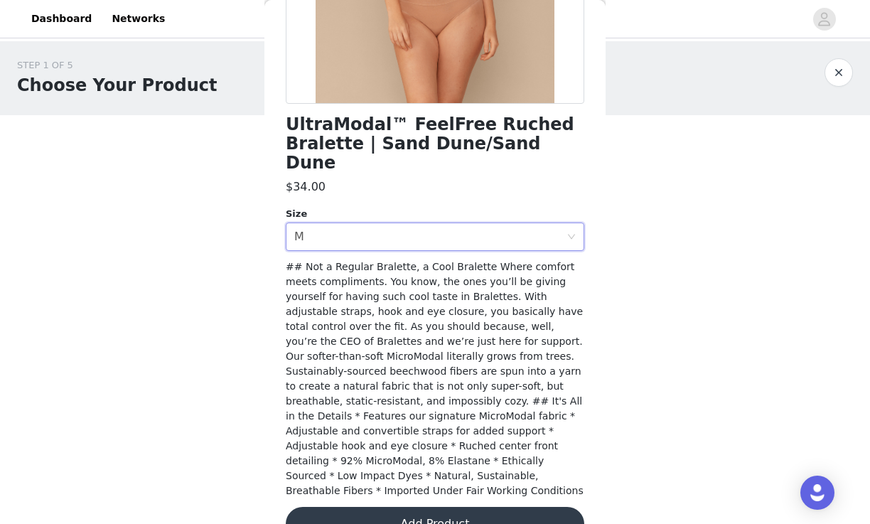
click at [438, 507] on button "Add Product" at bounding box center [435, 524] width 299 height 34
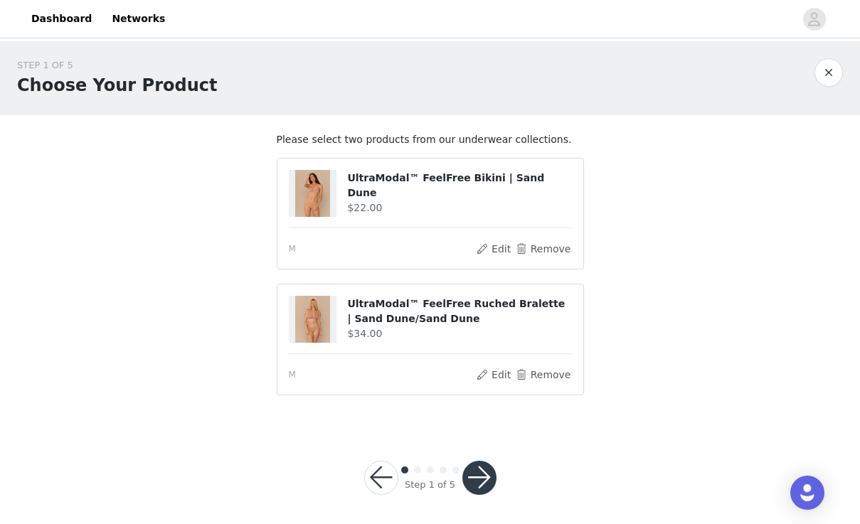
click at [466, 480] on button "button" at bounding box center [479, 478] width 34 height 34
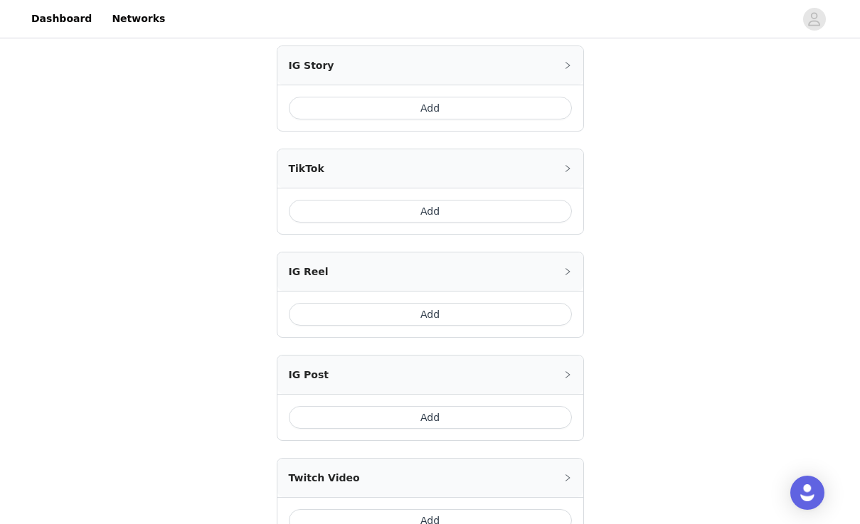
click at [444, 201] on button "Add" at bounding box center [430, 211] width 283 height 23
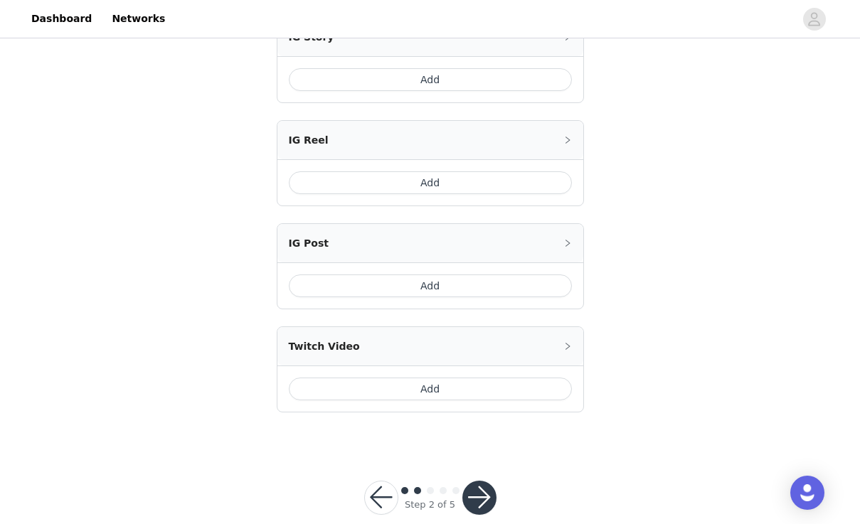
scroll to position [688, 0]
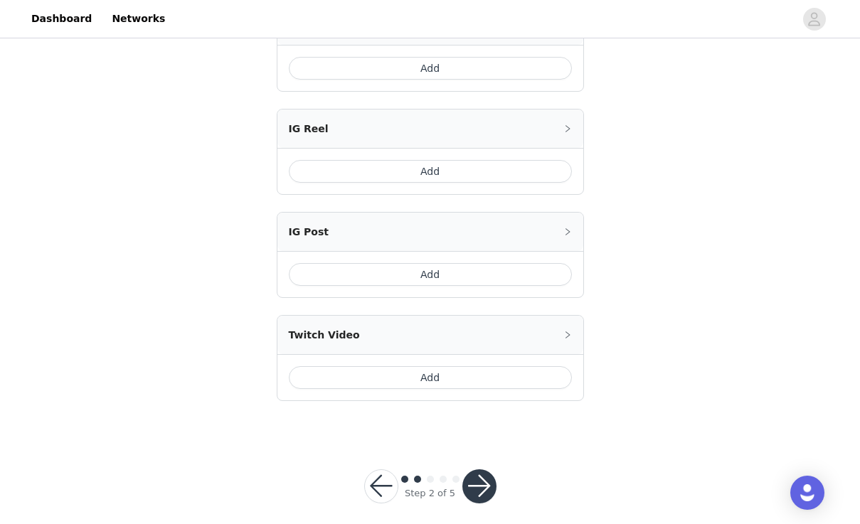
click at [477, 469] on button "button" at bounding box center [479, 486] width 34 height 34
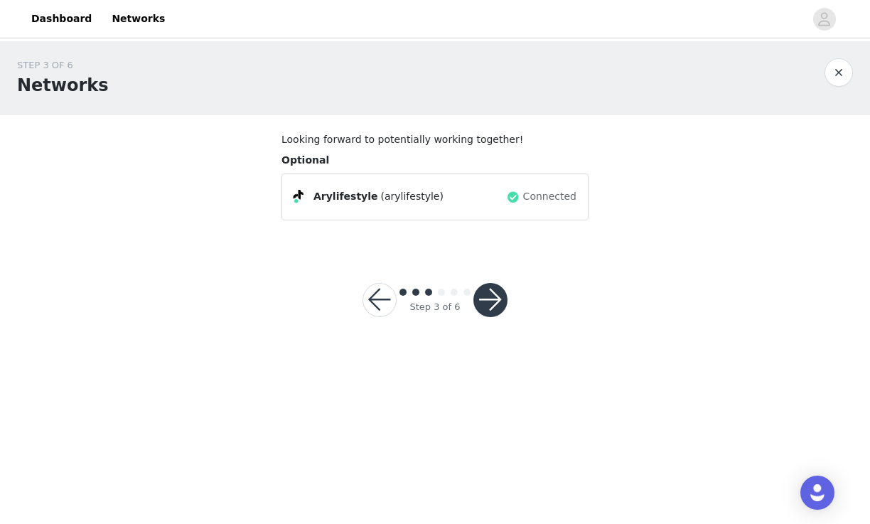
click at [491, 304] on button "button" at bounding box center [490, 300] width 34 height 34
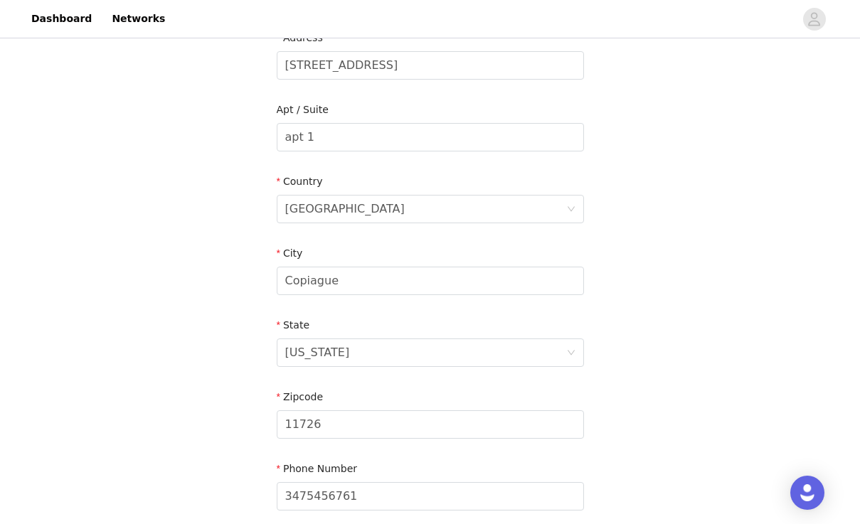
scroll to position [446, 0]
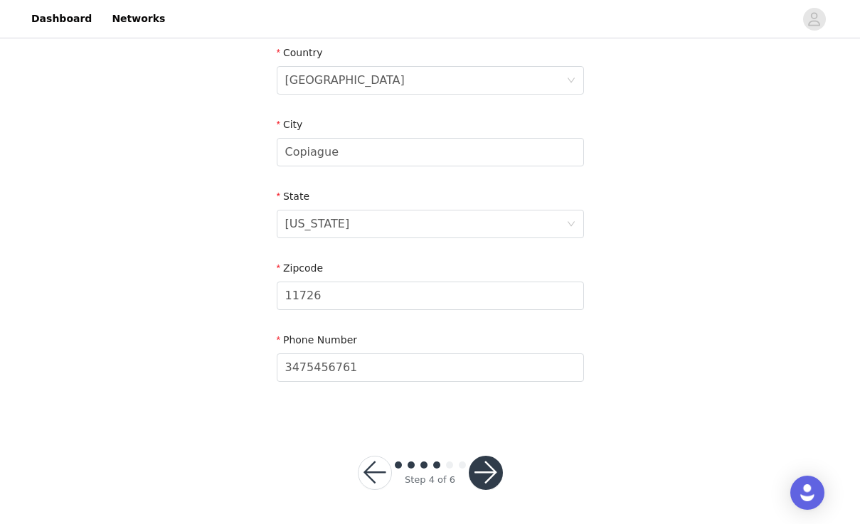
click at [486, 469] on button "button" at bounding box center [486, 473] width 34 height 34
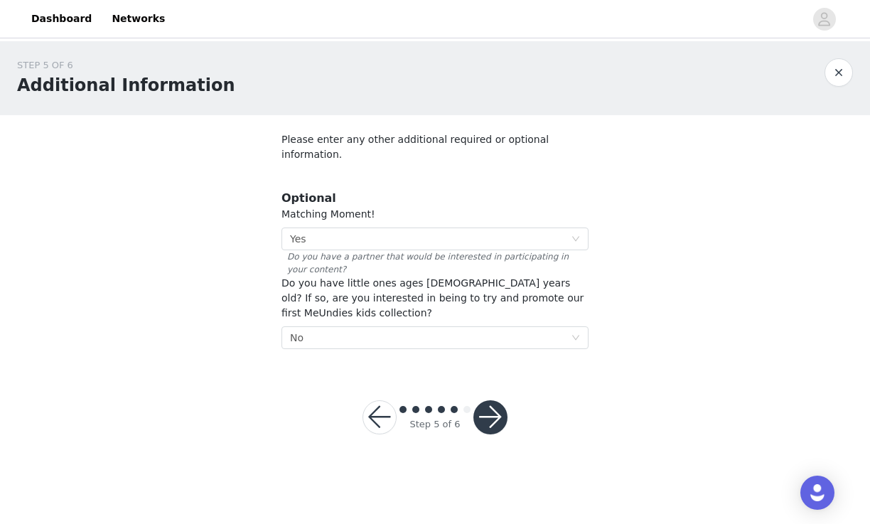
click at [492, 400] on button "button" at bounding box center [490, 417] width 34 height 34
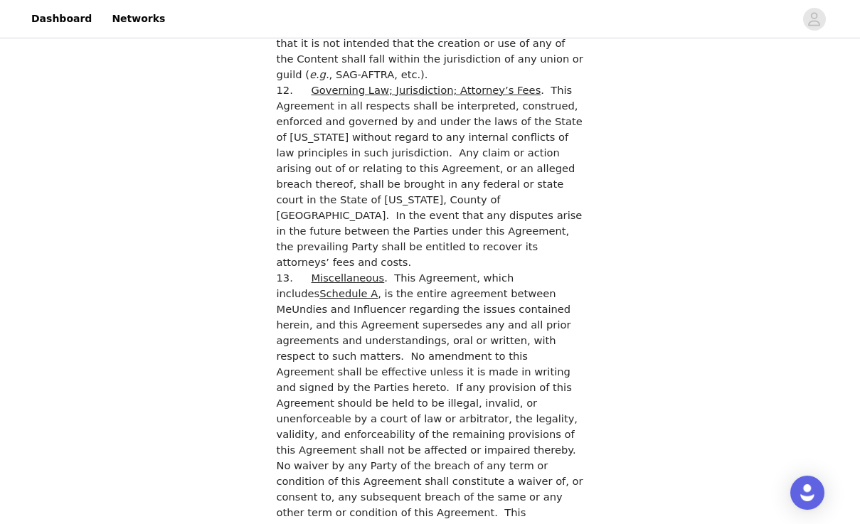
scroll to position [3899, 0]
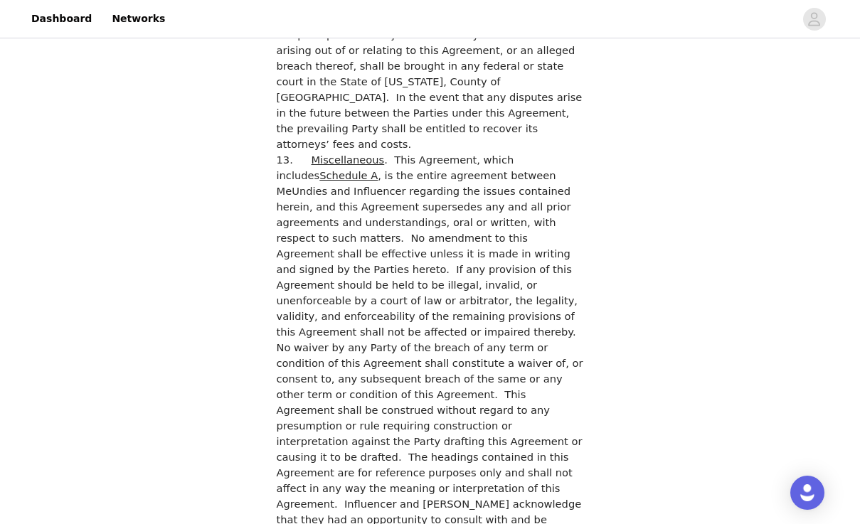
checkbox input "true"
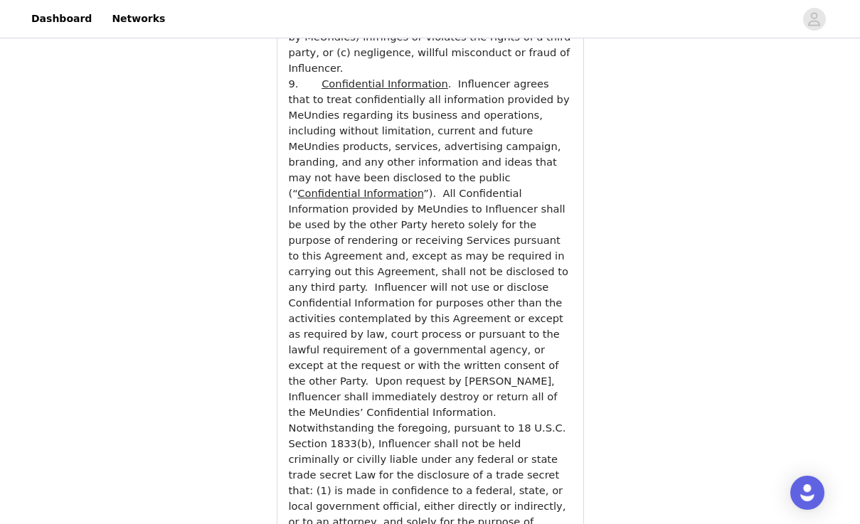
scroll to position [5125, 0]
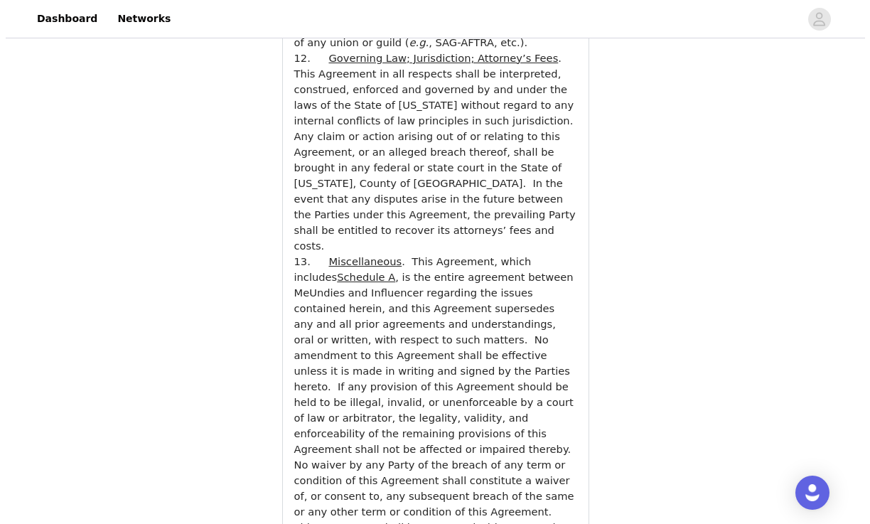
scroll to position [0, 0]
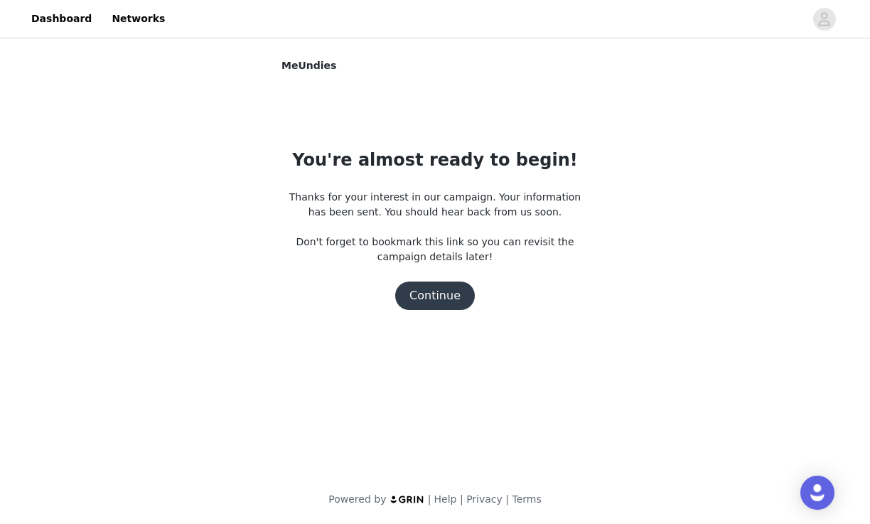
click at [428, 297] on button "Continue" at bounding box center [435, 296] width 80 height 28
